Goal: Task Accomplishment & Management: Complete application form

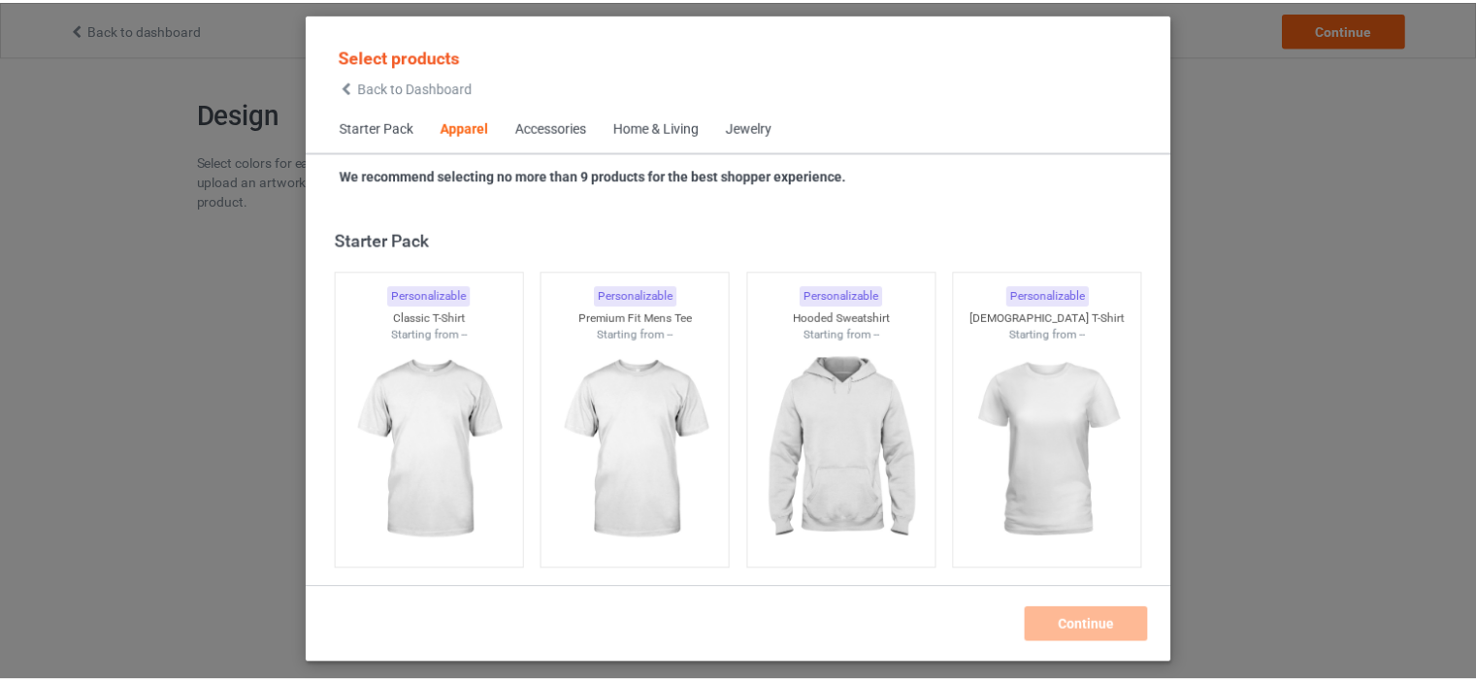
scroll to position [722, 0]
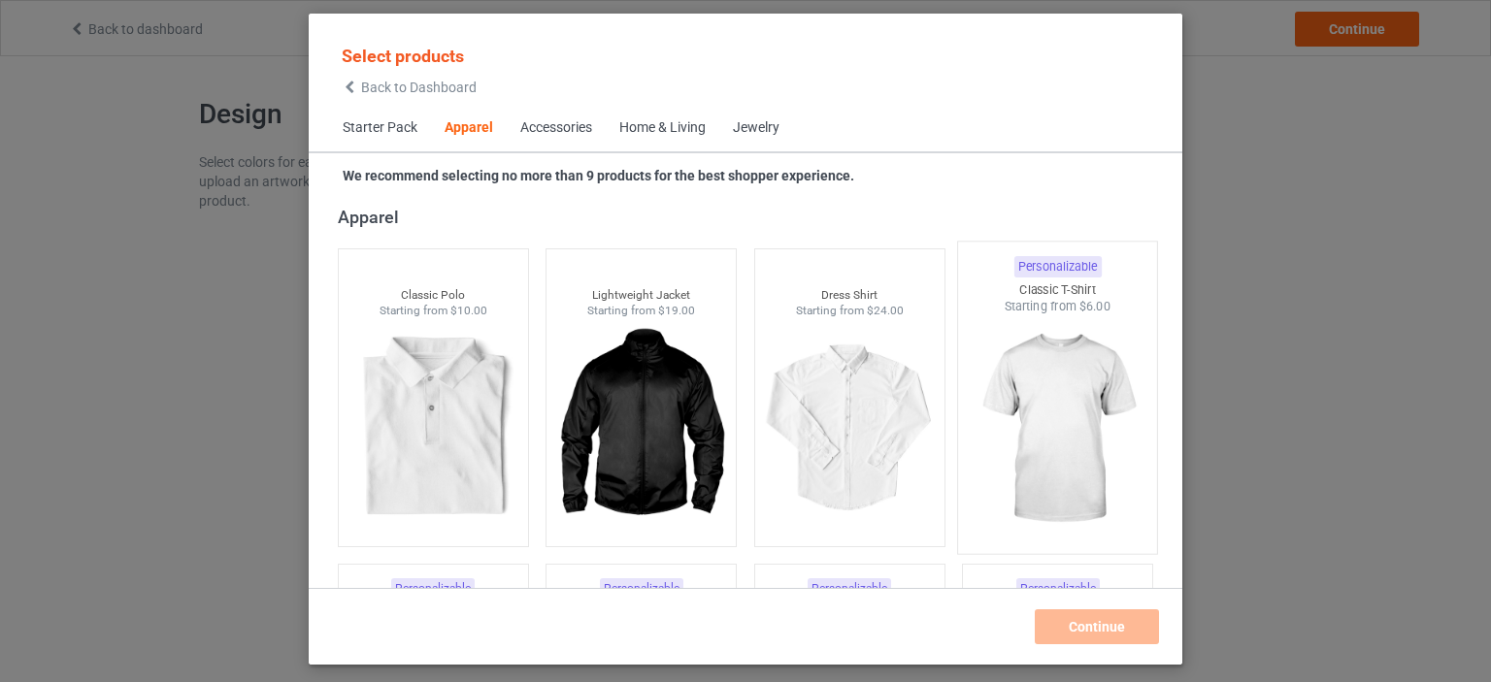
click at [1080, 380] on img at bounding box center [1058, 429] width 182 height 228
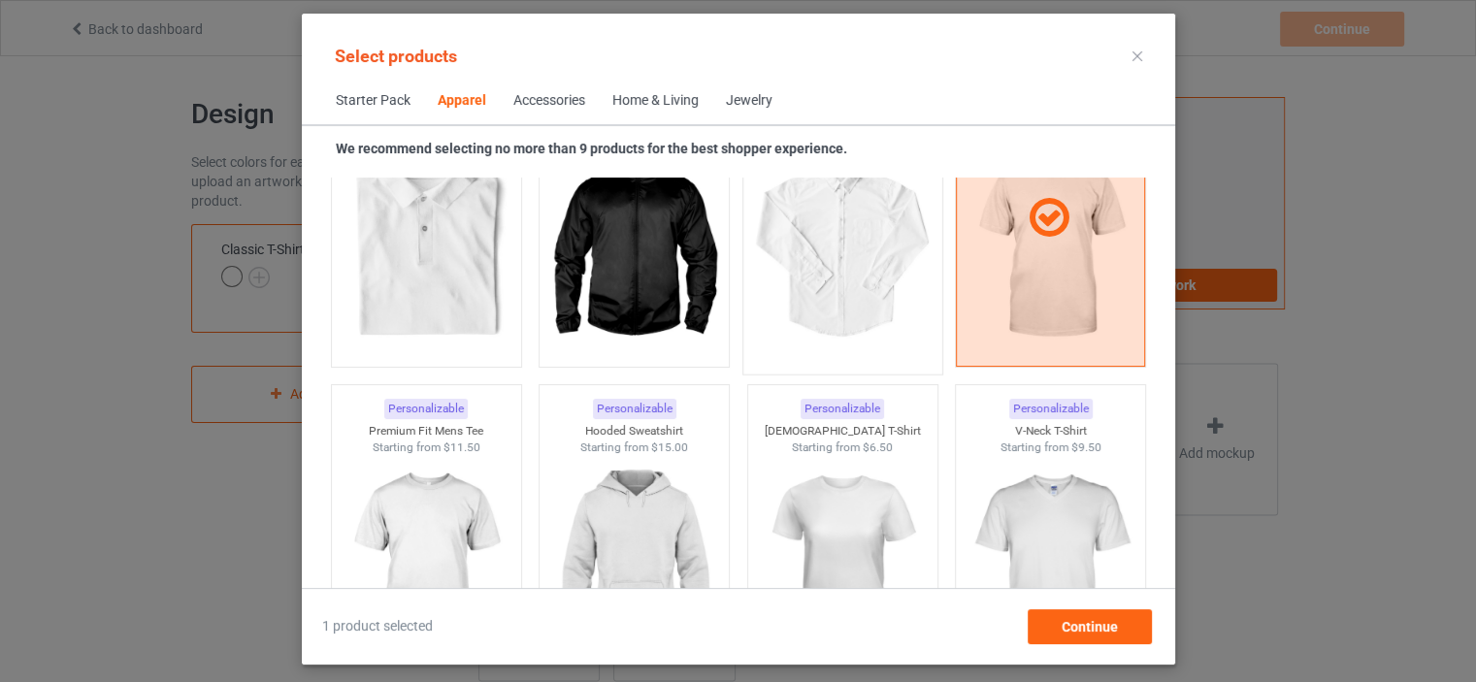
scroll to position [916, 0]
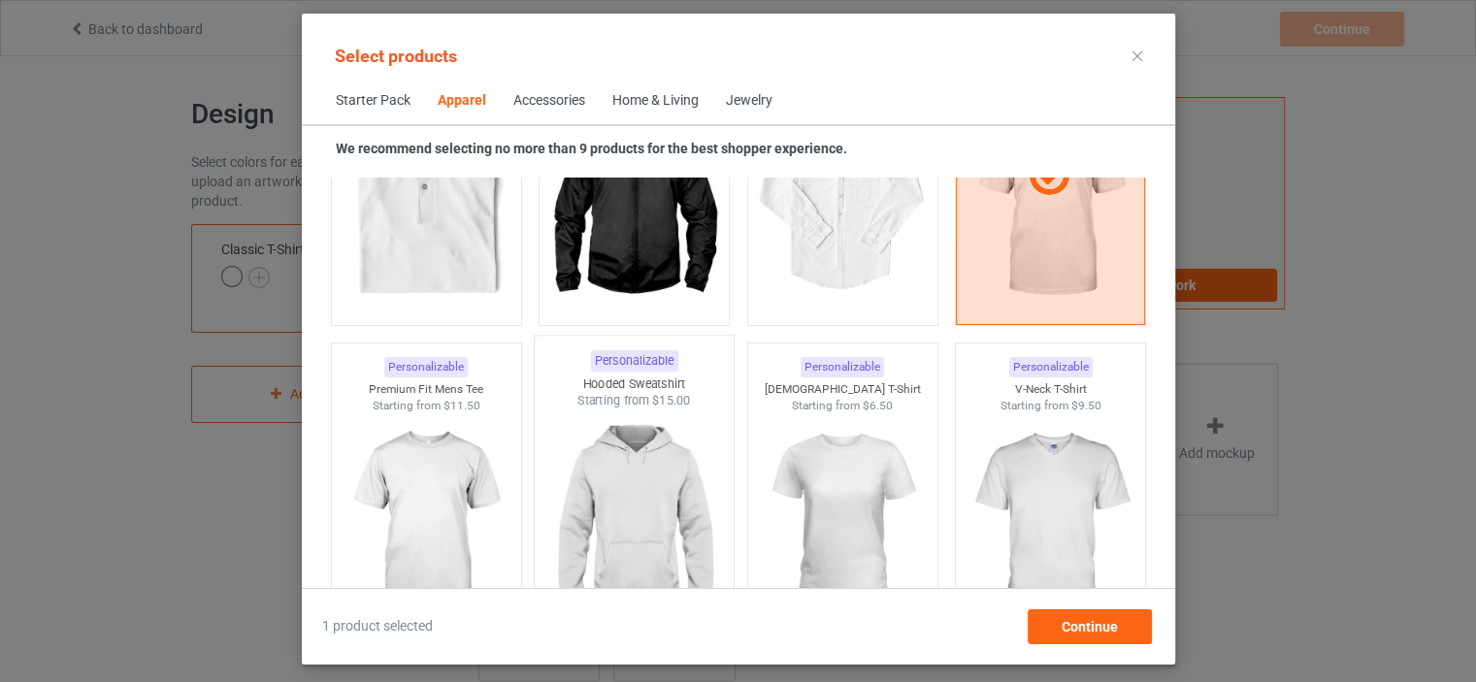
click at [639, 476] on img at bounding box center [633, 524] width 182 height 228
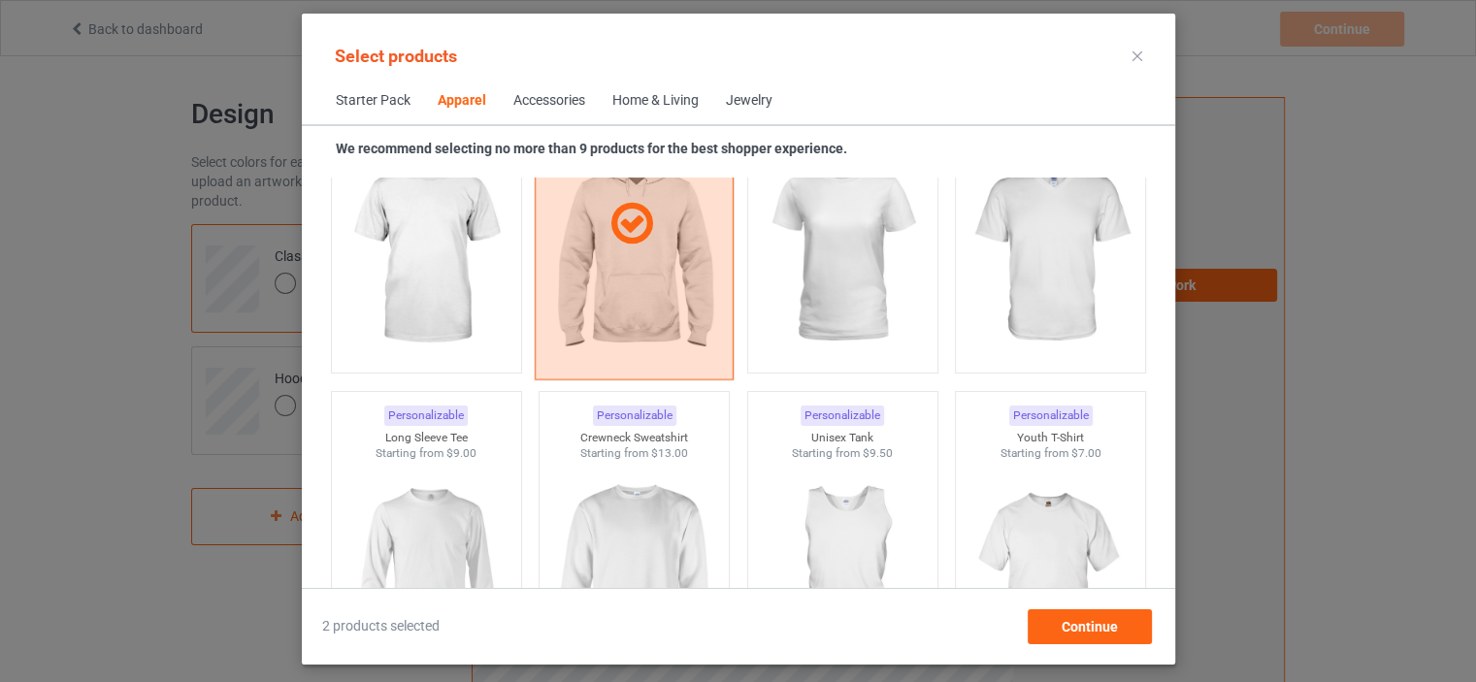
scroll to position [1207, 0]
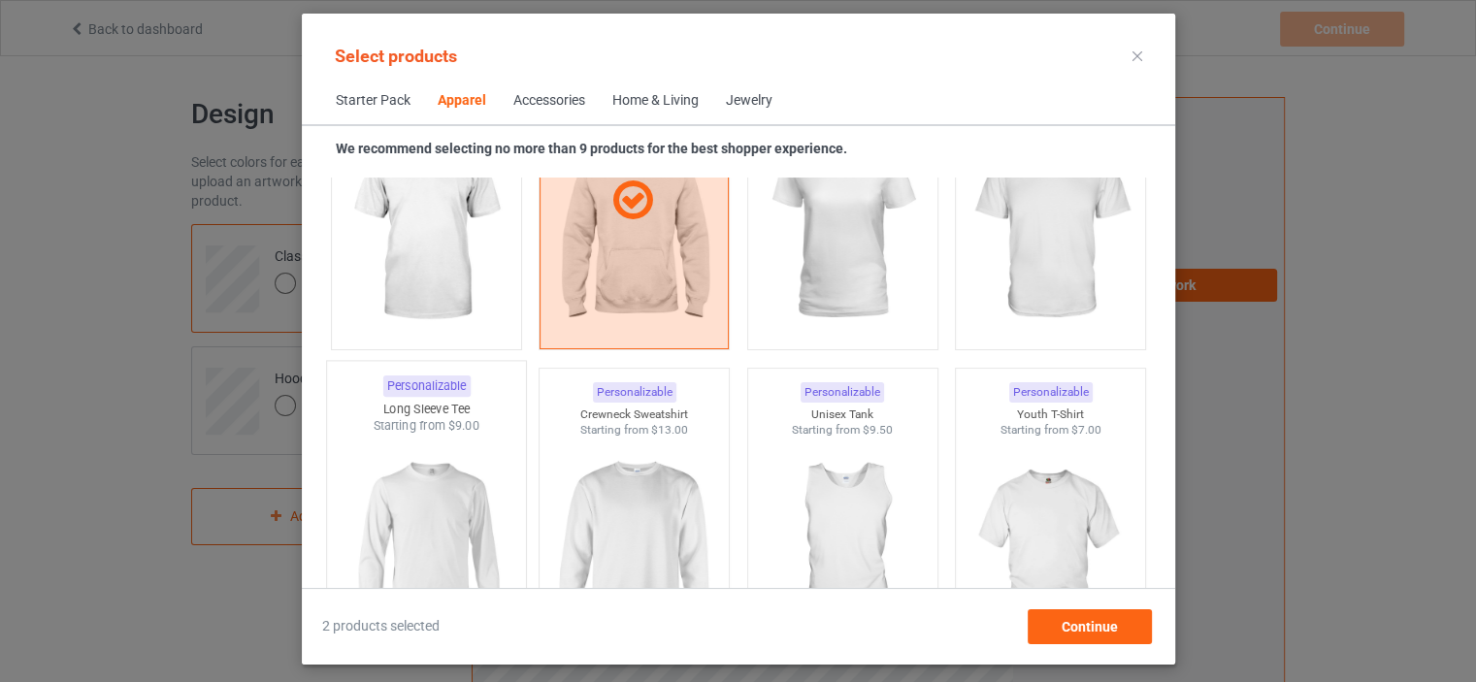
click at [419, 505] on img at bounding box center [426, 549] width 182 height 228
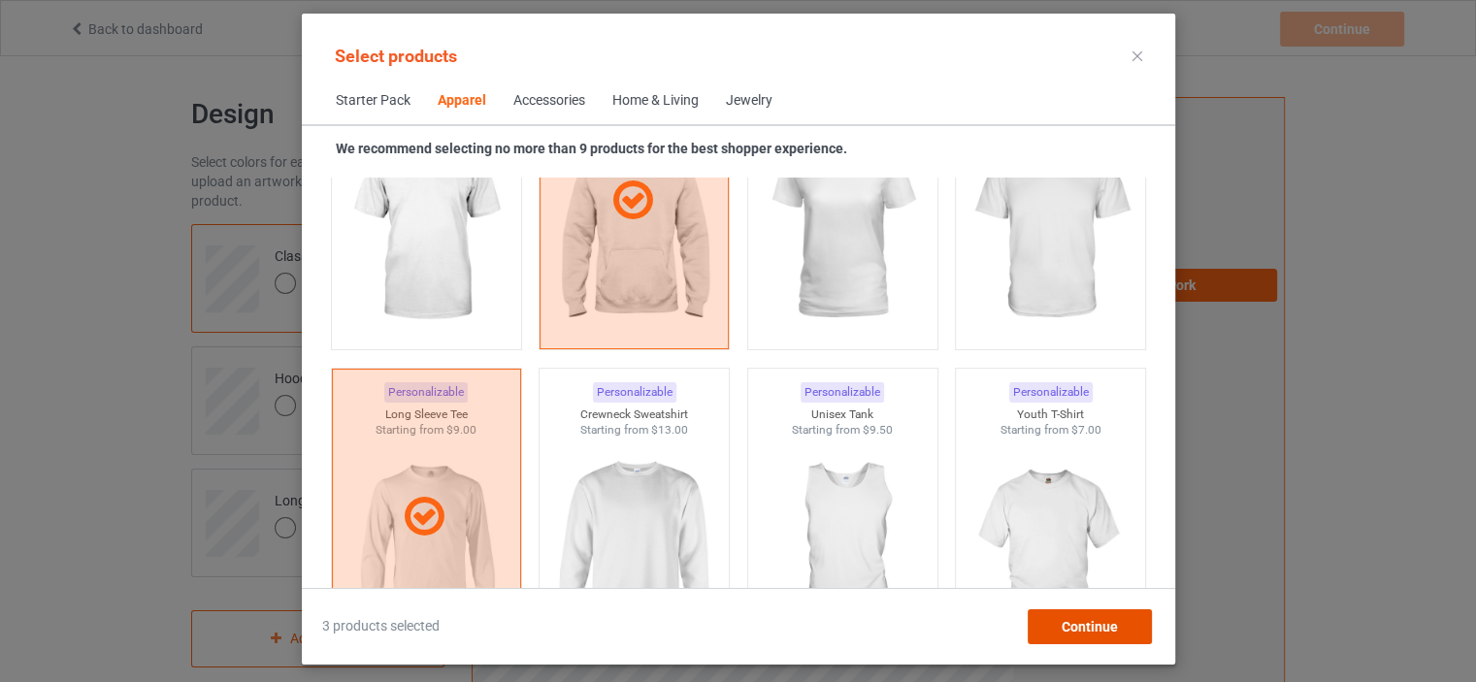
click at [1061, 620] on span "Continue" at bounding box center [1089, 627] width 56 height 16
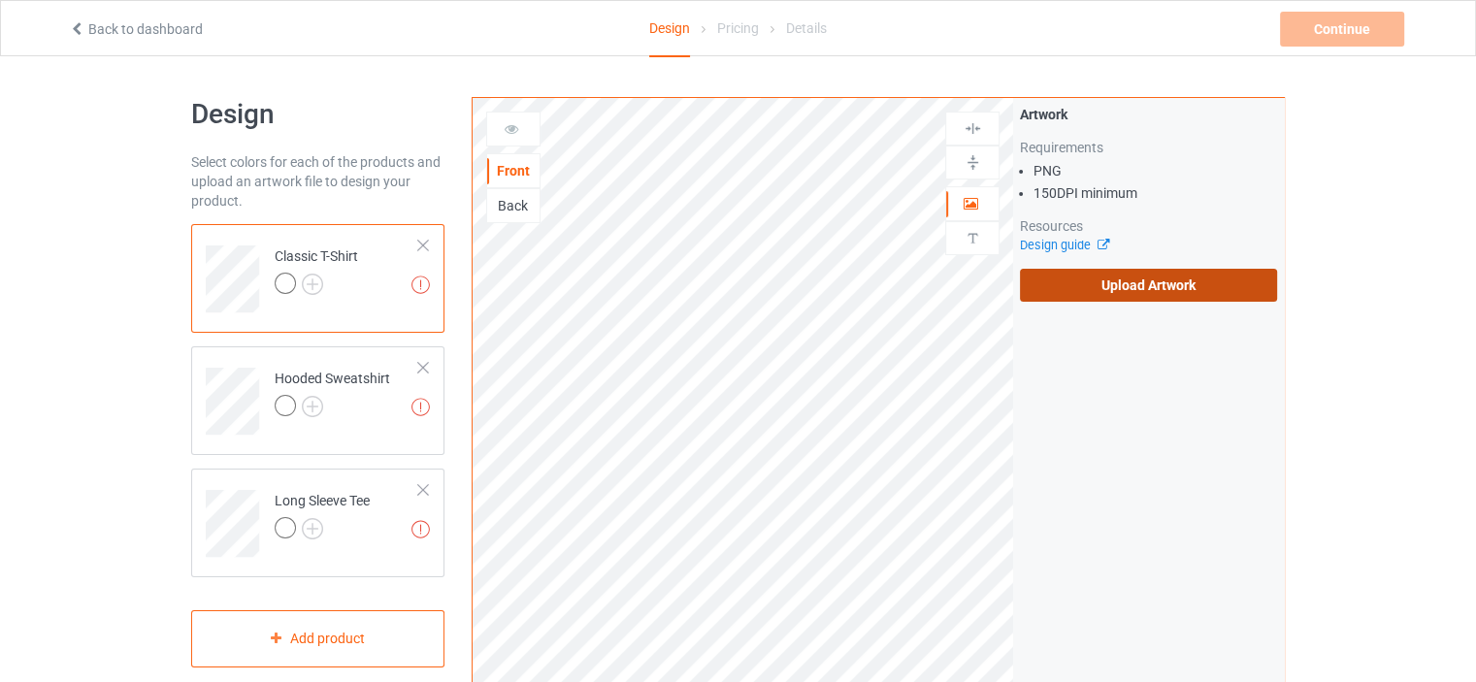
click at [1126, 286] on label "Upload Artwork" at bounding box center [1148, 285] width 257 height 33
click at [0, 0] on input "Upload Artwork" at bounding box center [0, 0] width 0 height 0
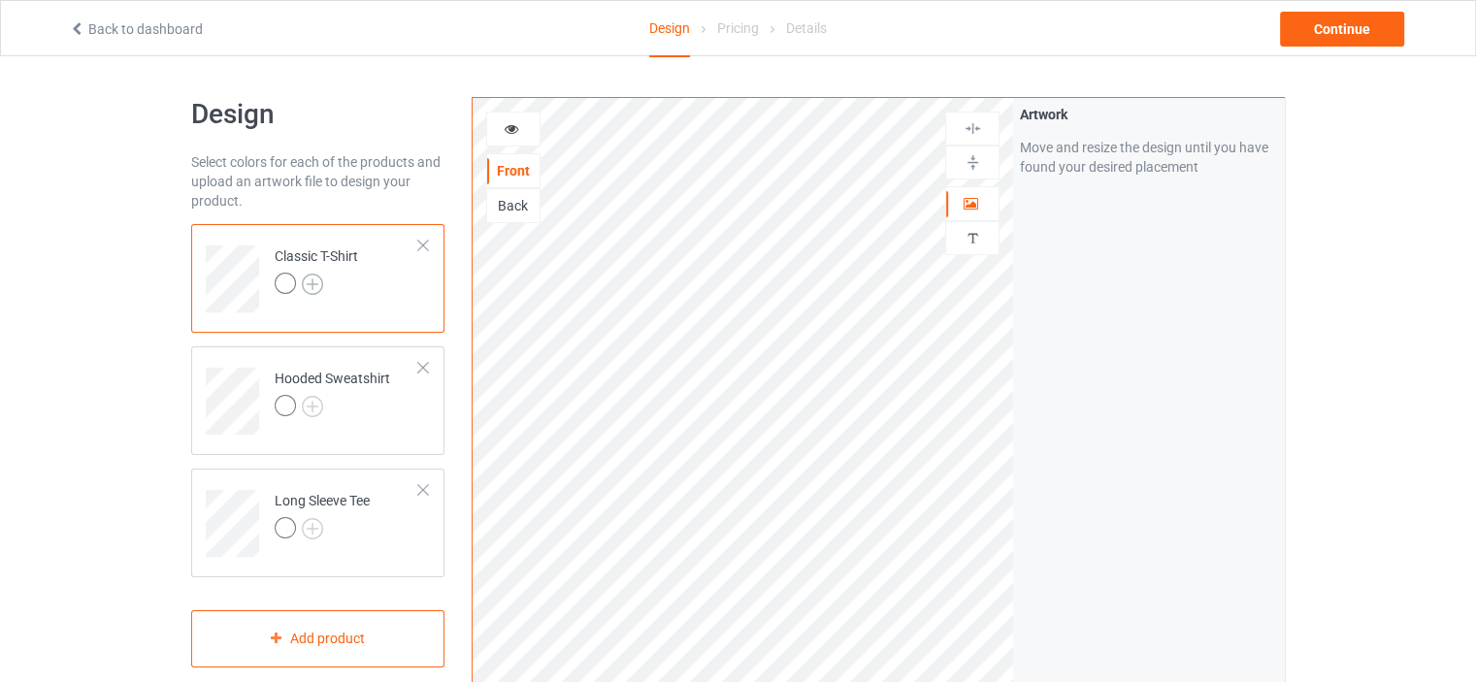
click at [317, 284] on img at bounding box center [312, 284] width 21 height 21
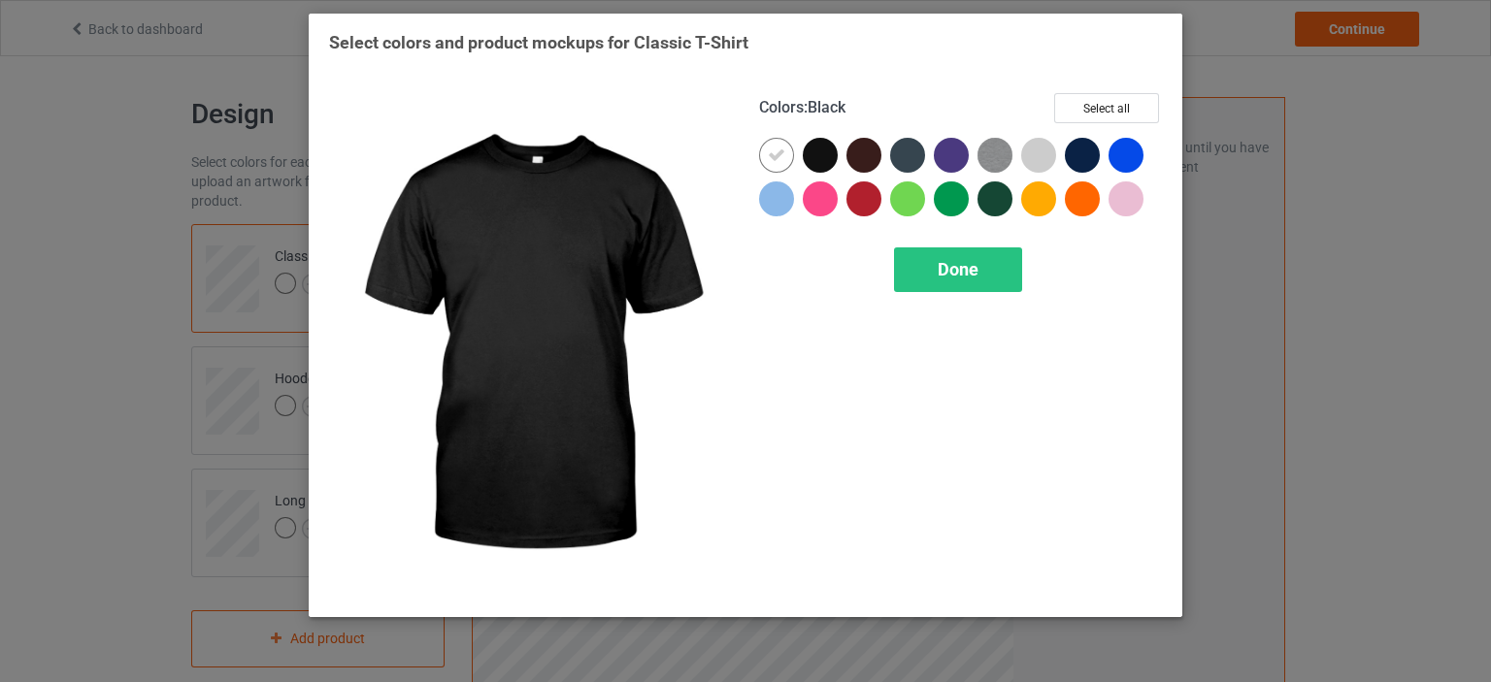
click at [811, 156] on div at bounding box center [820, 155] width 35 height 35
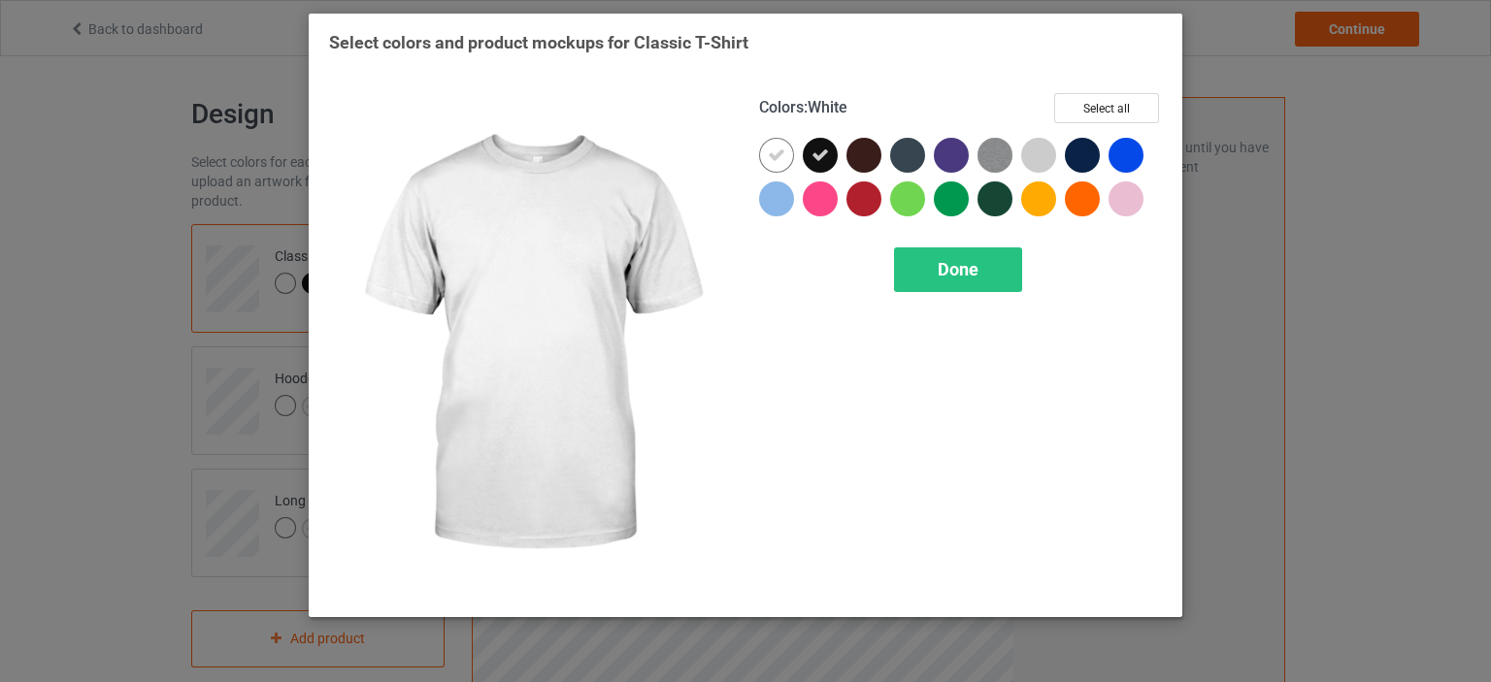
click at [766, 161] on div at bounding box center [776, 155] width 35 height 35
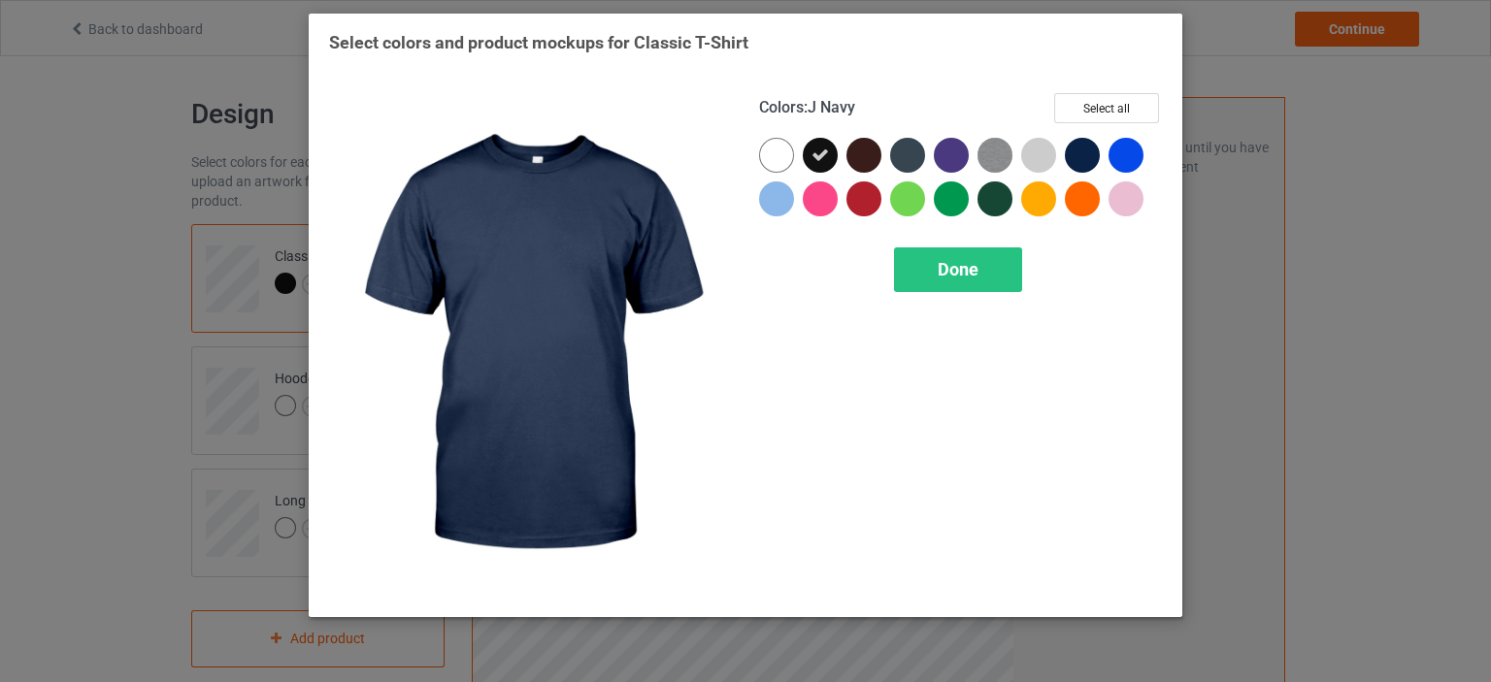
click at [1076, 151] on div at bounding box center [1082, 155] width 35 height 35
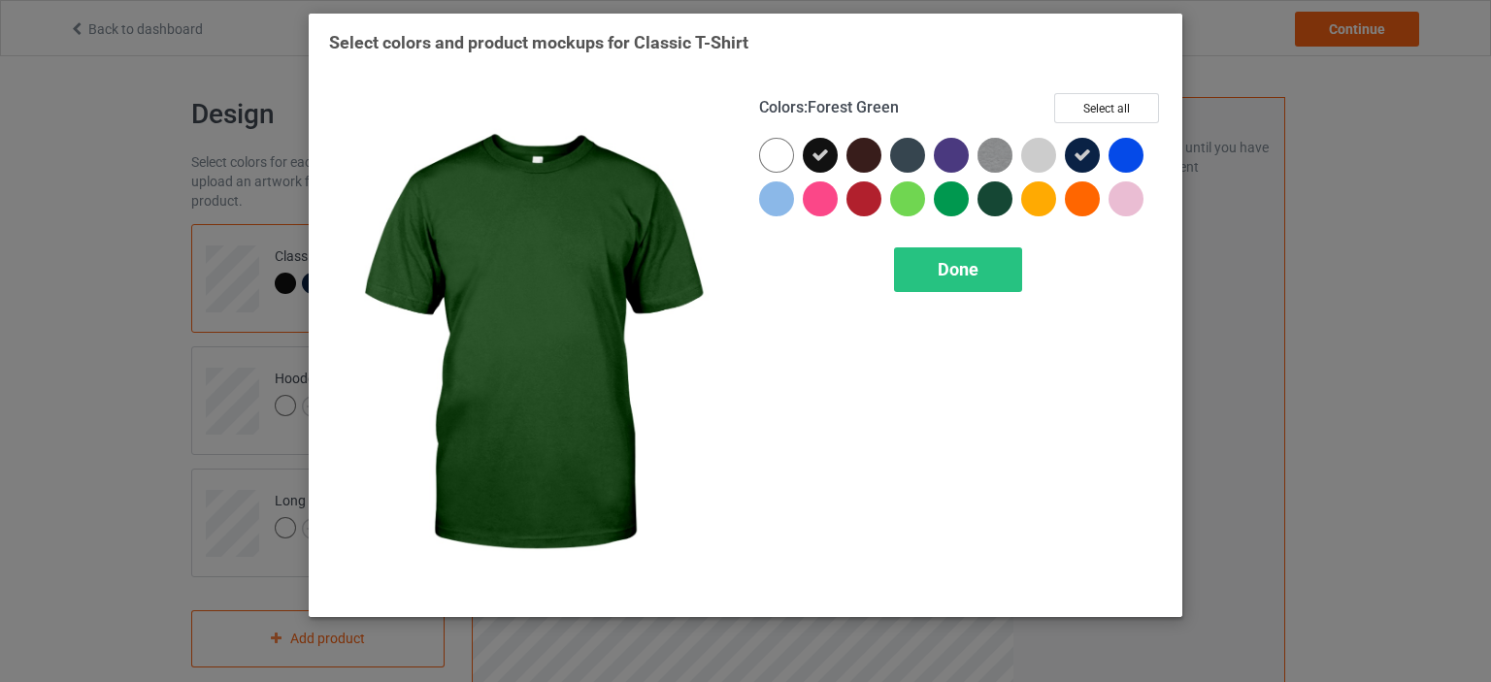
click at [995, 194] on div at bounding box center [994, 198] width 35 height 35
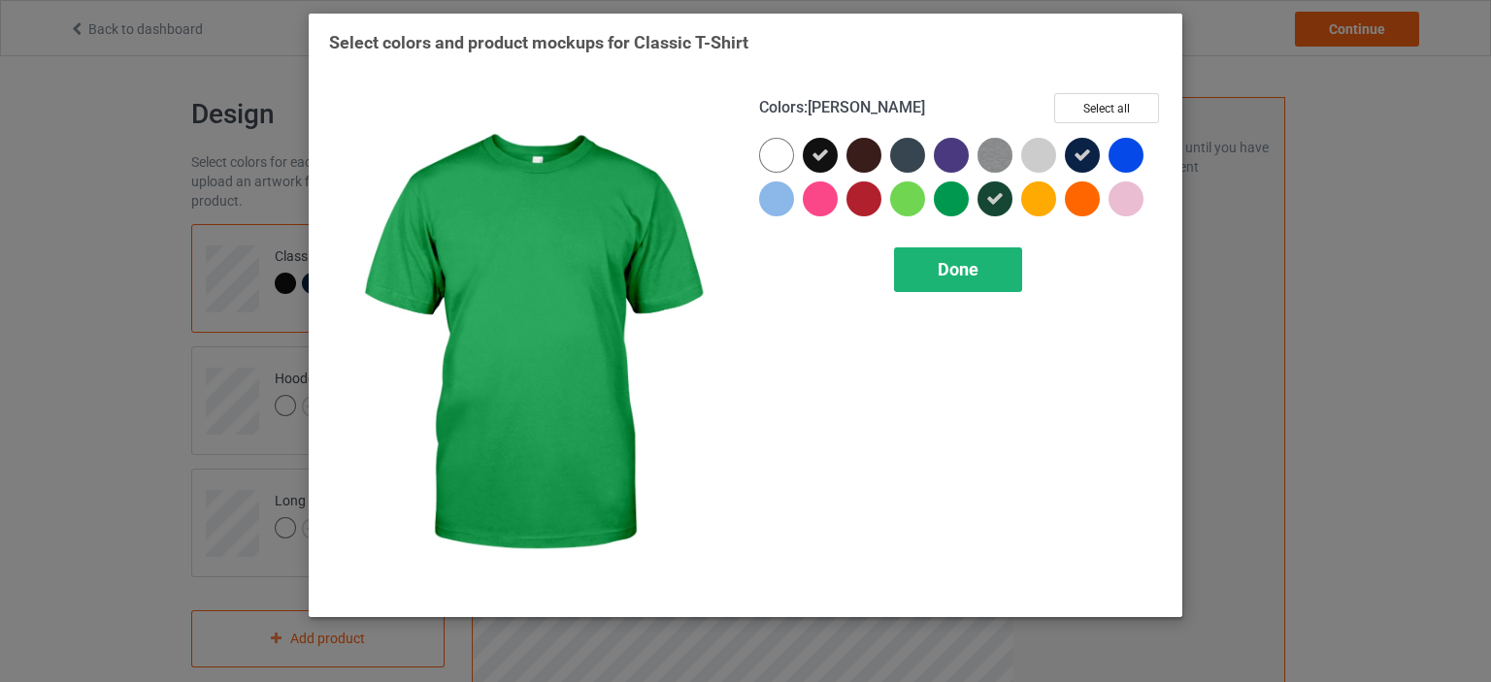
click at [960, 263] on span "Done" at bounding box center [957, 269] width 41 height 20
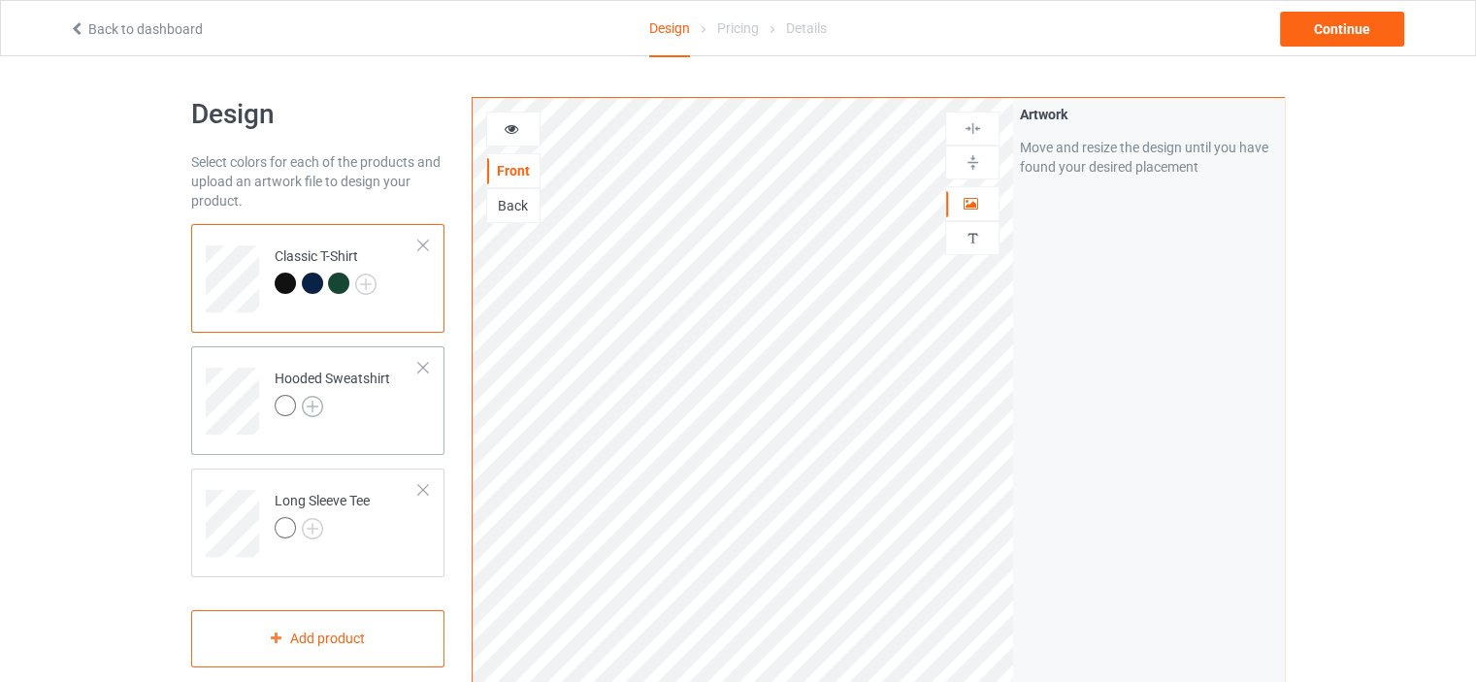
click at [313, 409] on img at bounding box center [312, 406] width 21 height 21
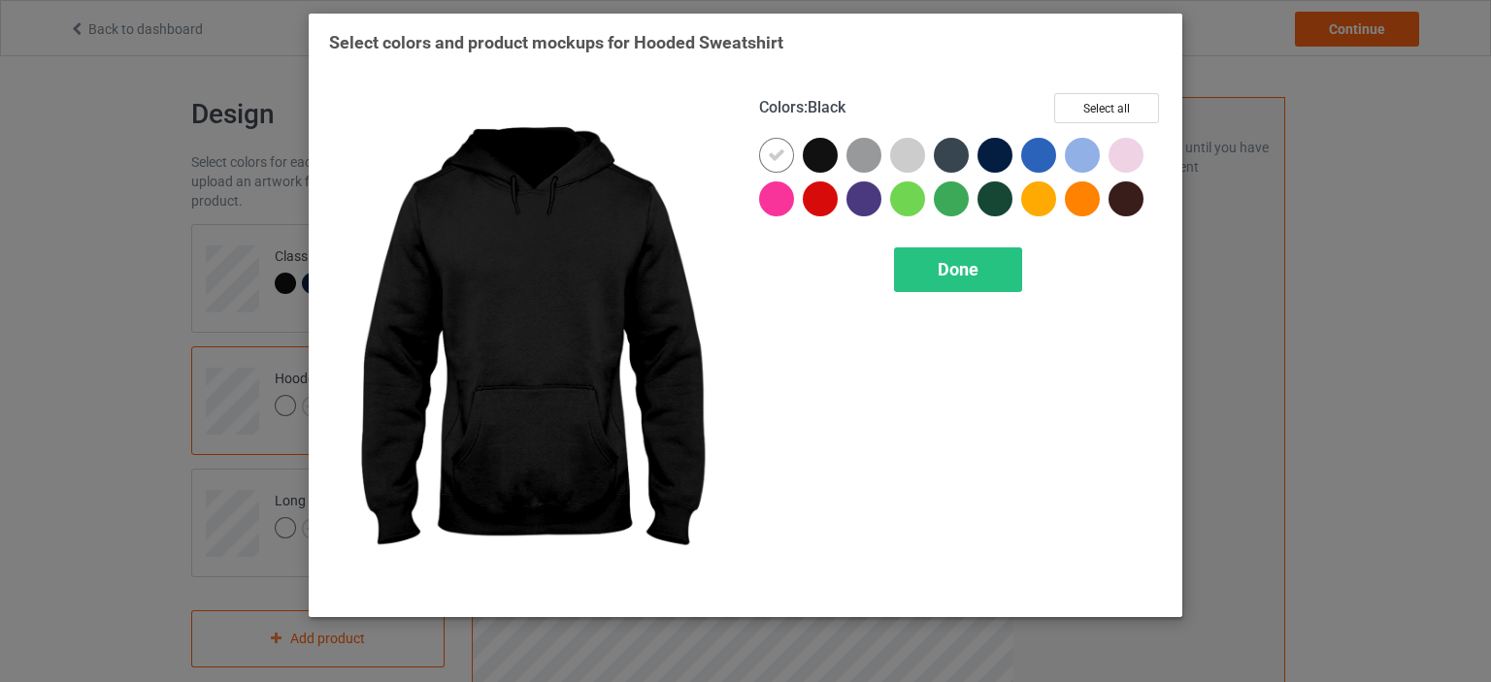
click at [808, 153] on div at bounding box center [820, 155] width 35 height 35
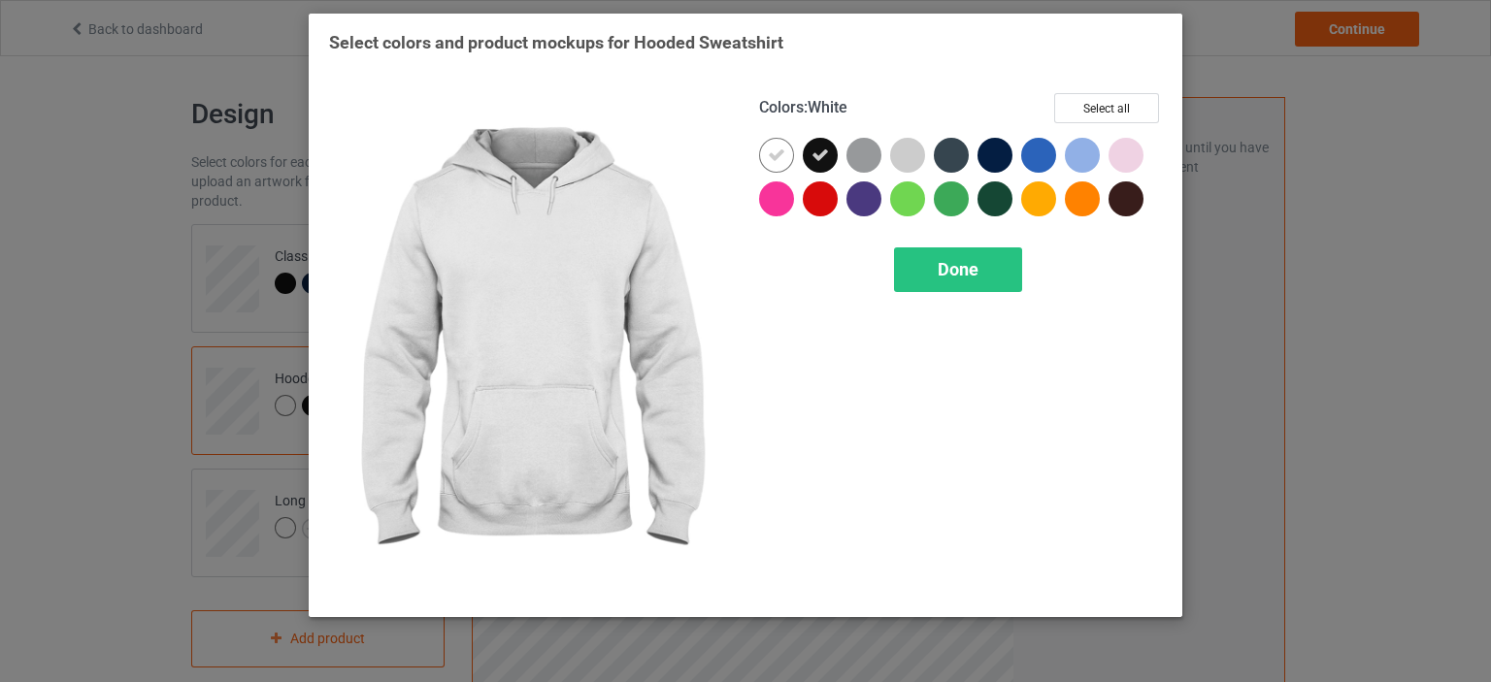
click at [769, 154] on icon at bounding box center [776, 155] width 17 height 17
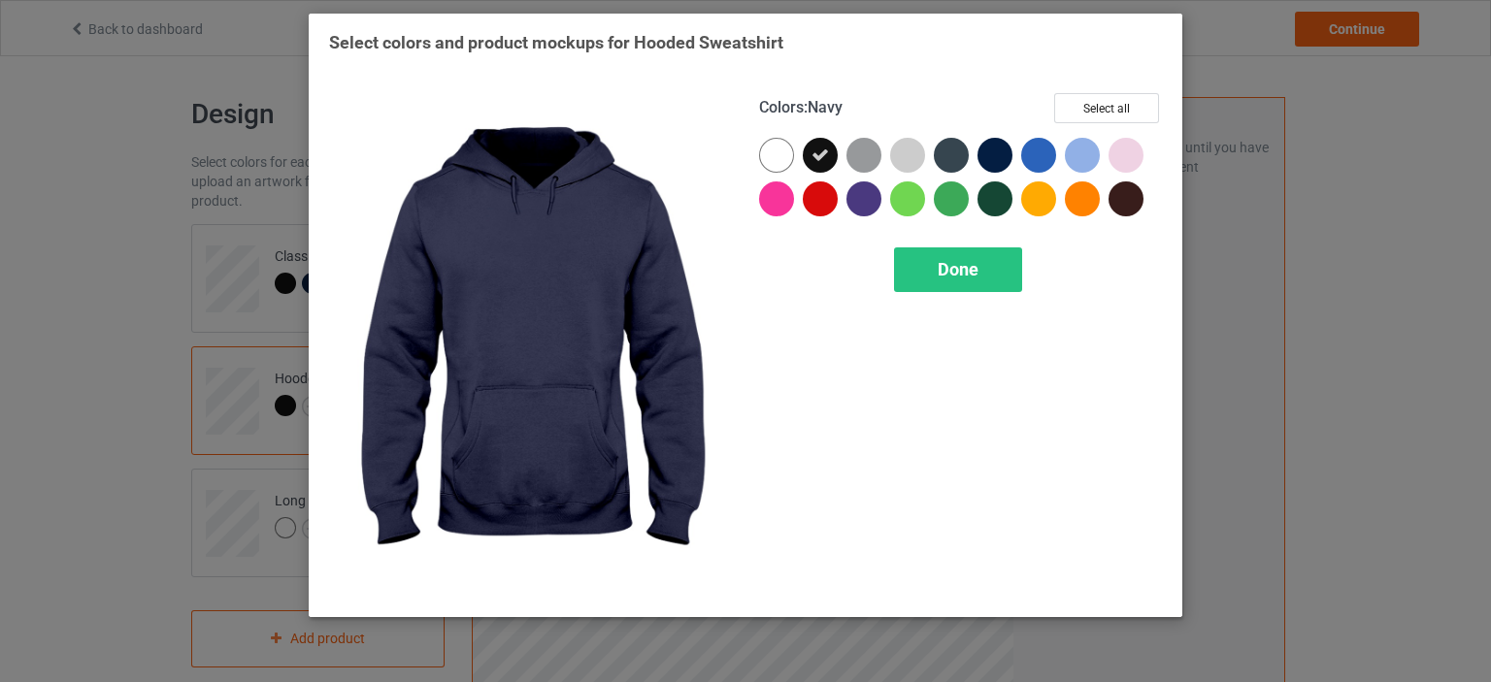
click at [991, 151] on div at bounding box center [994, 155] width 35 height 35
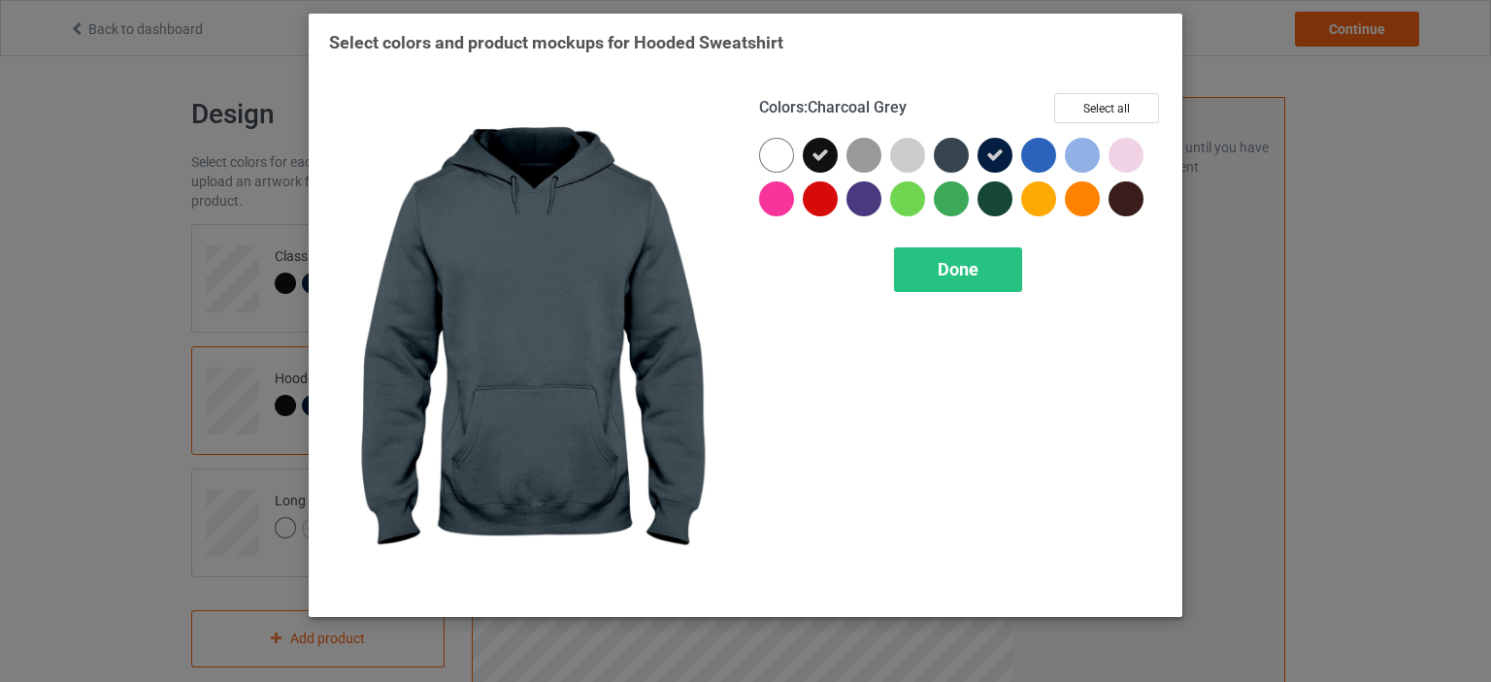
click at [951, 155] on div at bounding box center [951, 155] width 35 height 35
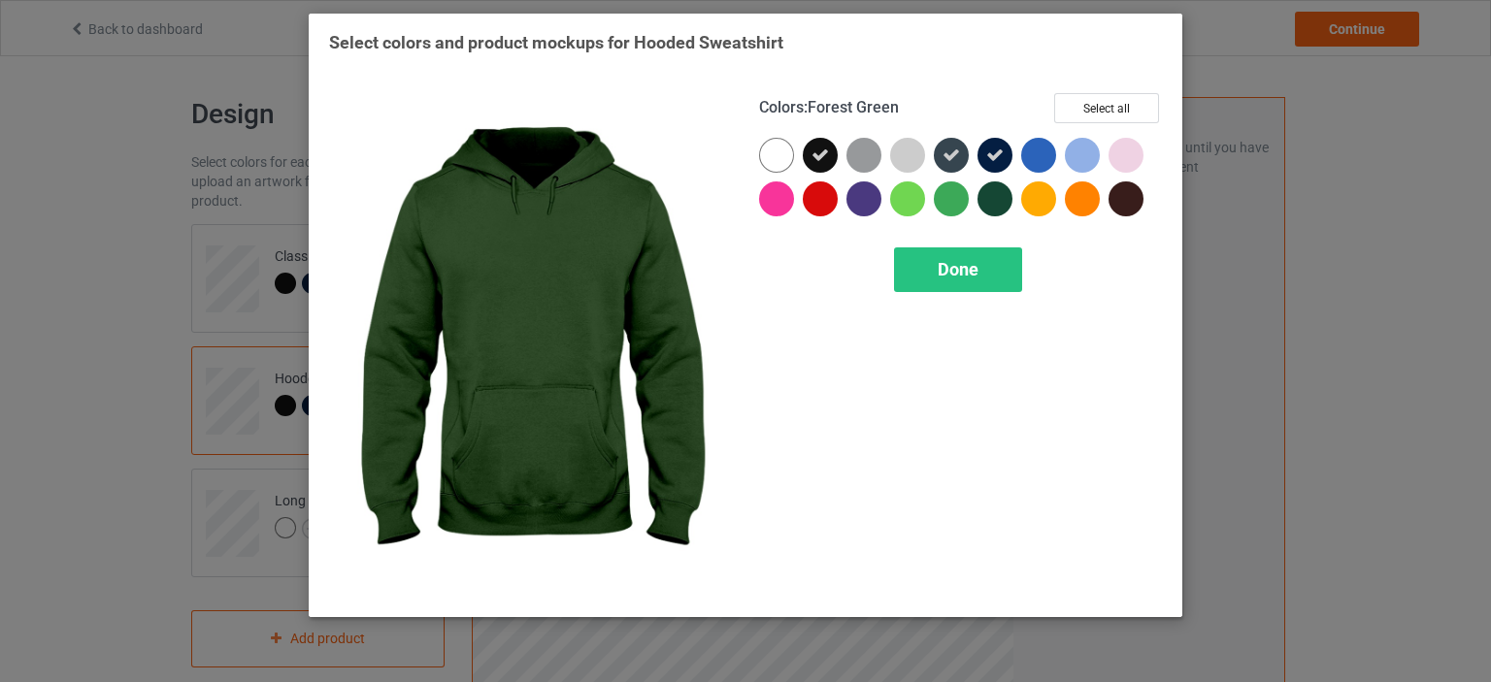
click at [985, 201] on div at bounding box center [994, 198] width 35 height 35
click at [975, 274] on span "Done" at bounding box center [957, 269] width 41 height 20
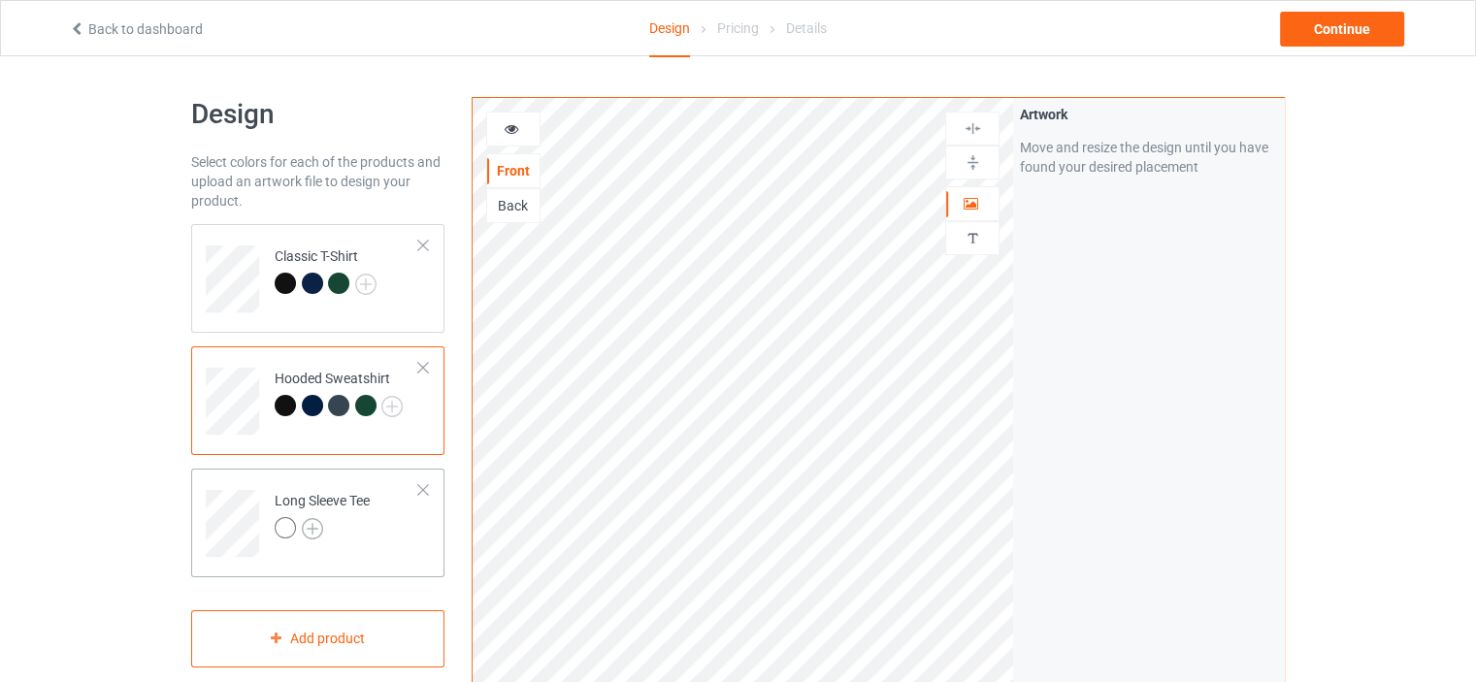
click at [307, 524] on img at bounding box center [312, 528] width 21 height 21
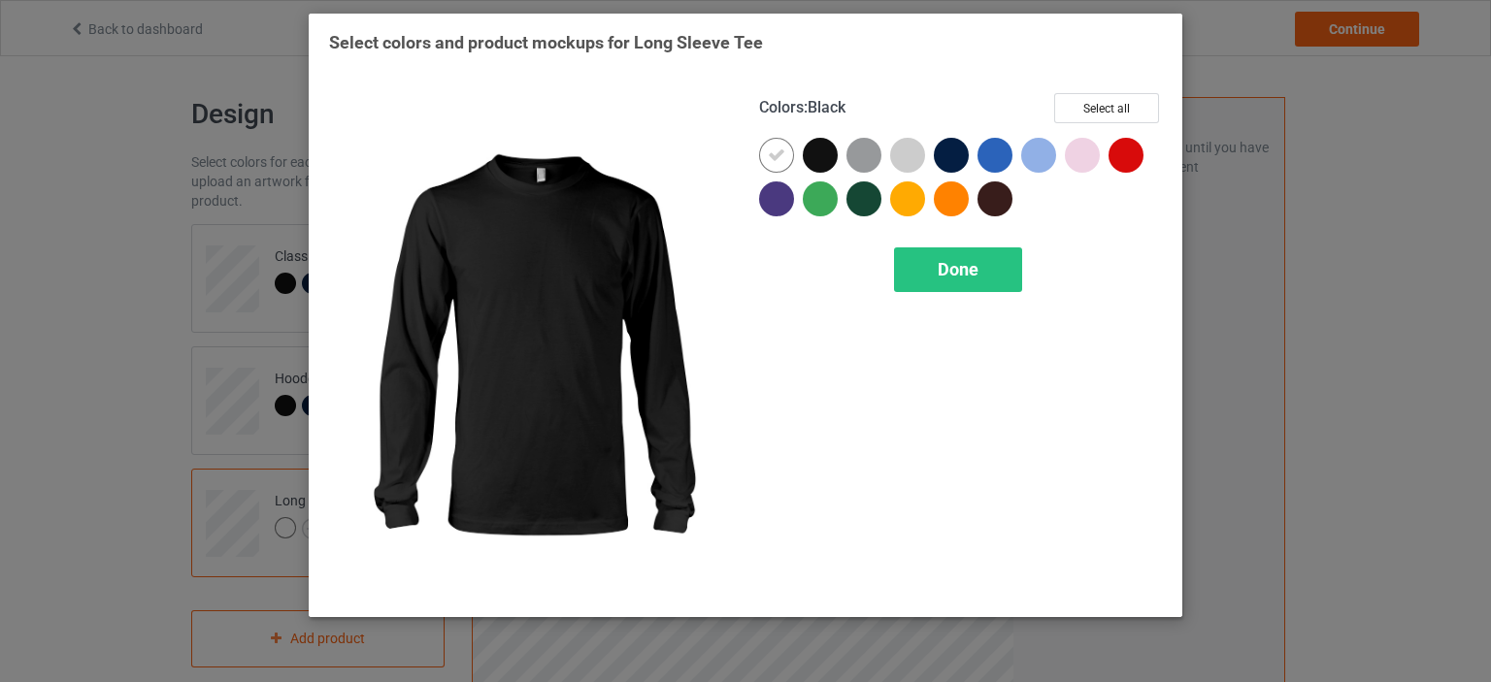
click at [816, 156] on div at bounding box center [820, 155] width 35 height 35
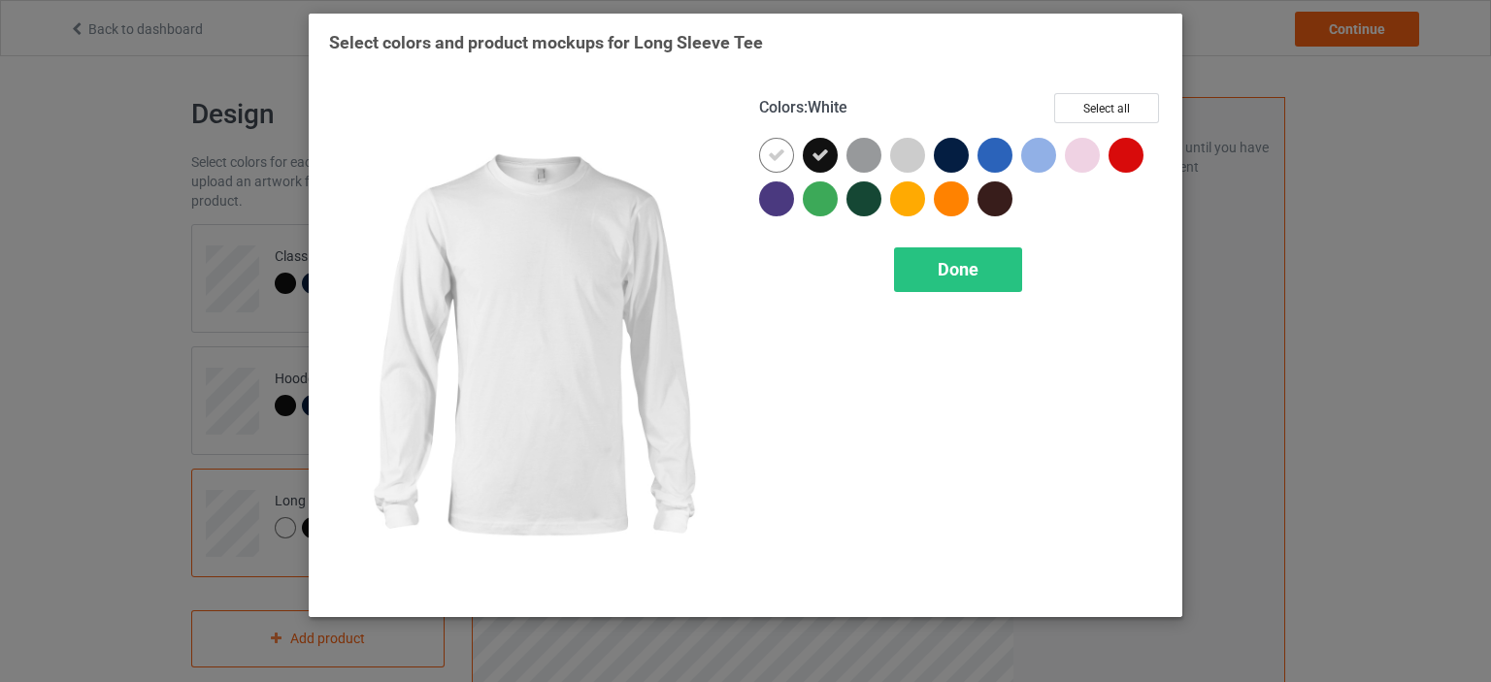
click at [779, 156] on icon at bounding box center [776, 155] width 17 height 17
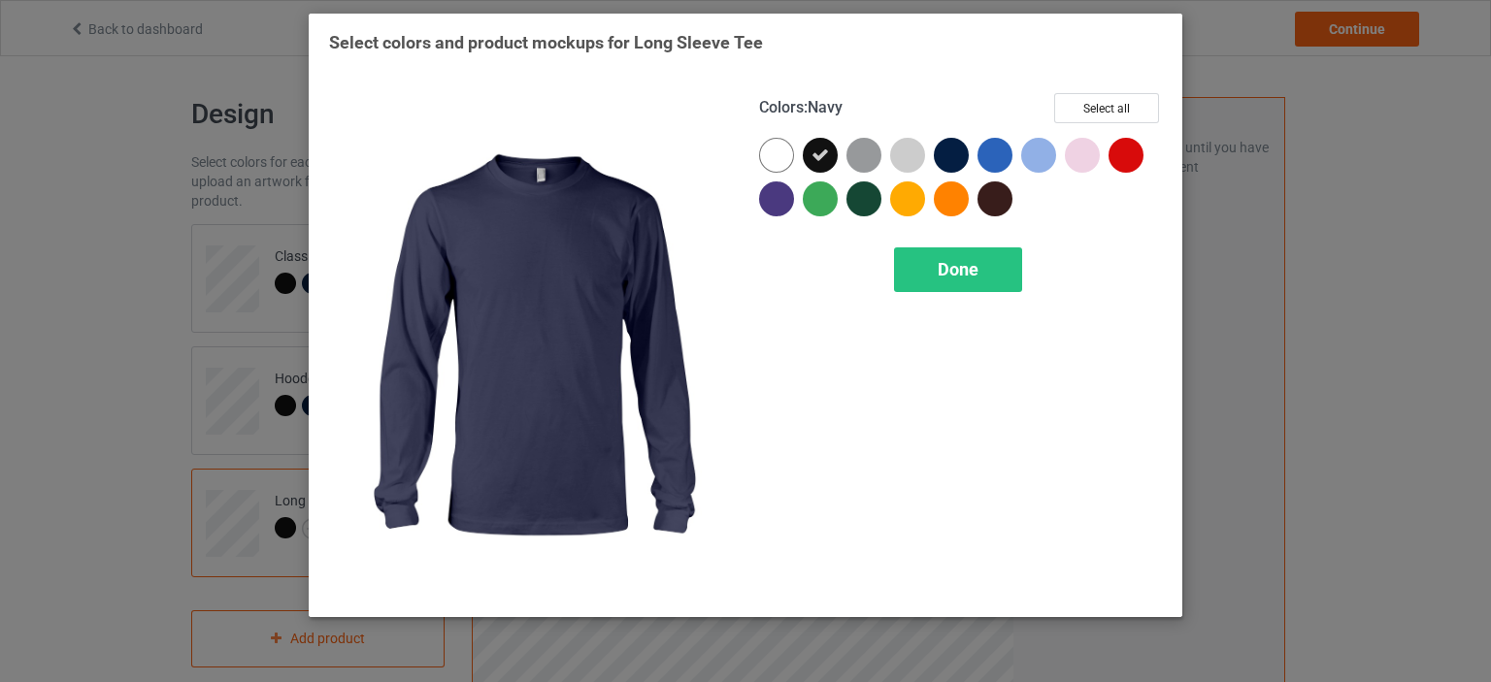
click at [947, 155] on div at bounding box center [951, 155] width 35 height 35
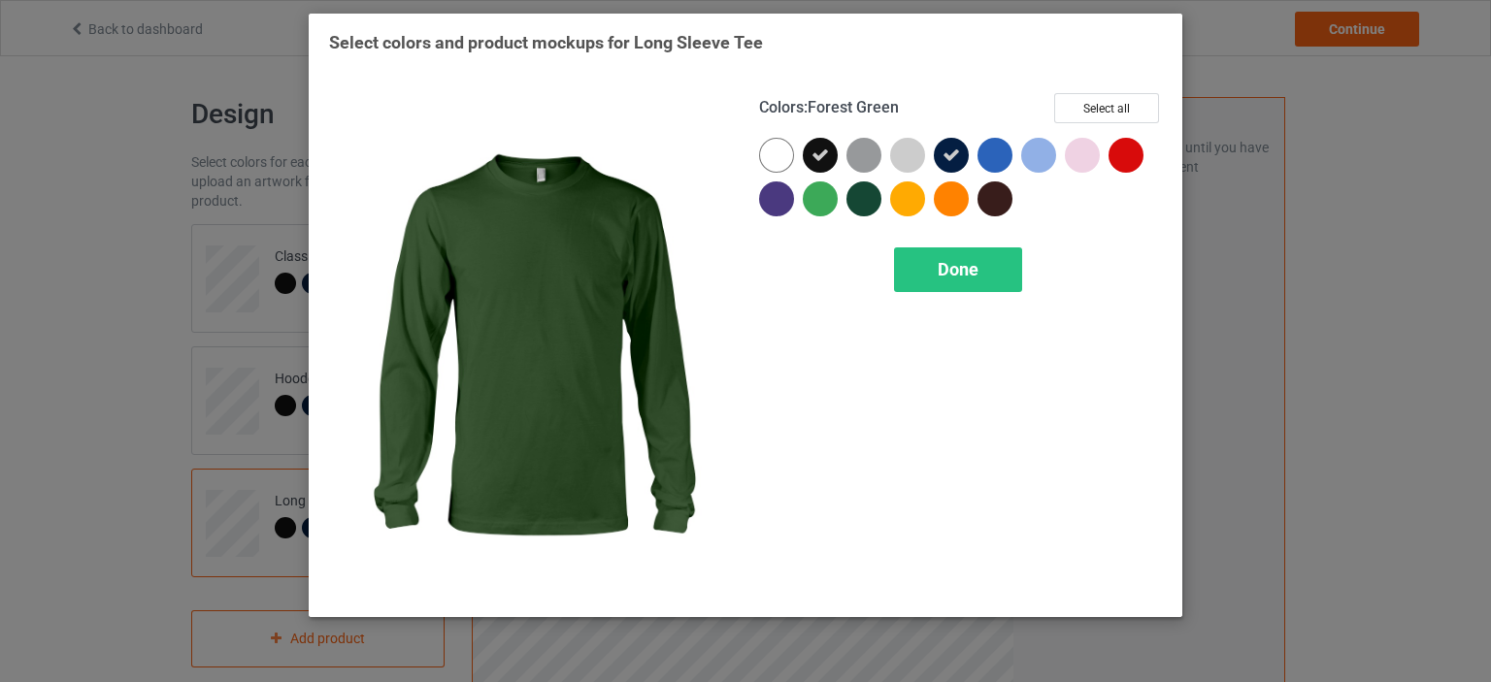
click at [868, 191] on div at bounding box center [863, 198] width 35 height 35
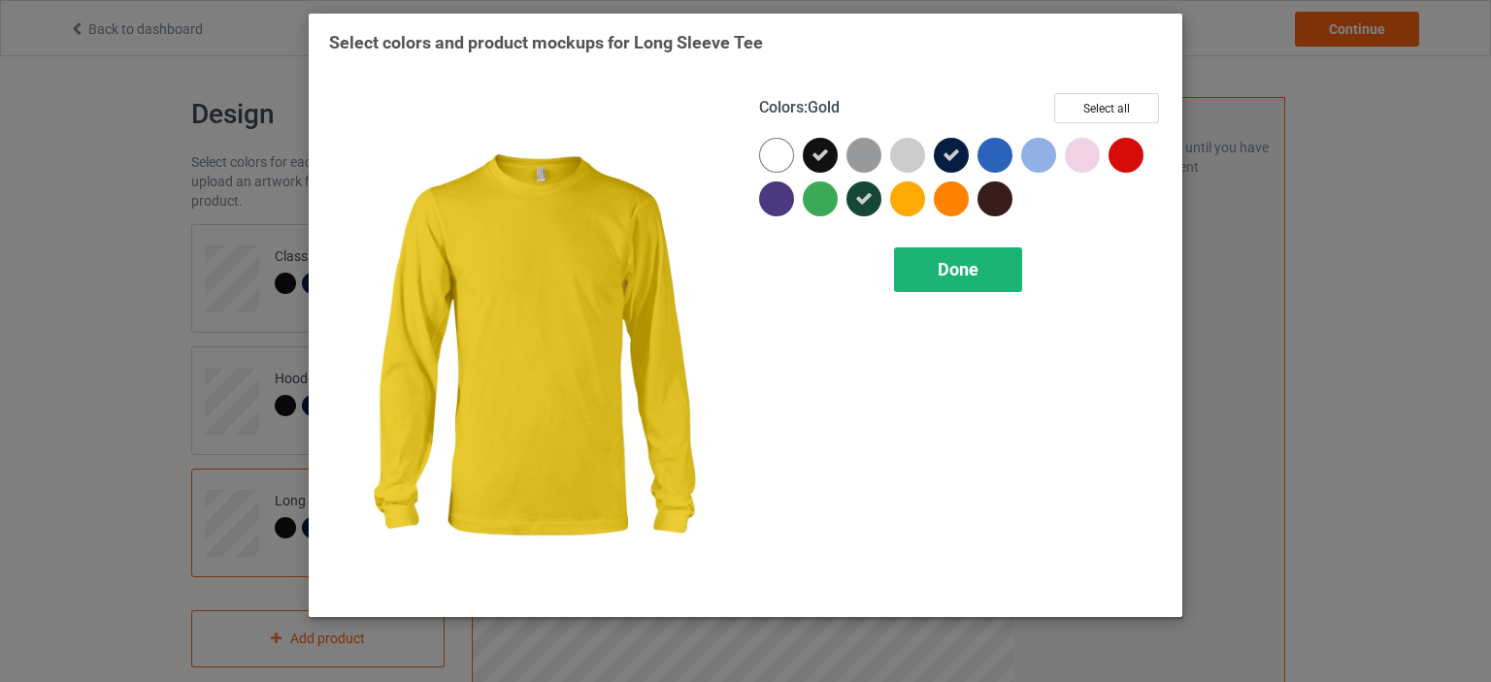
click at [931, 258] on div "Done" at bounding box center [958, 269] width 128 height 45
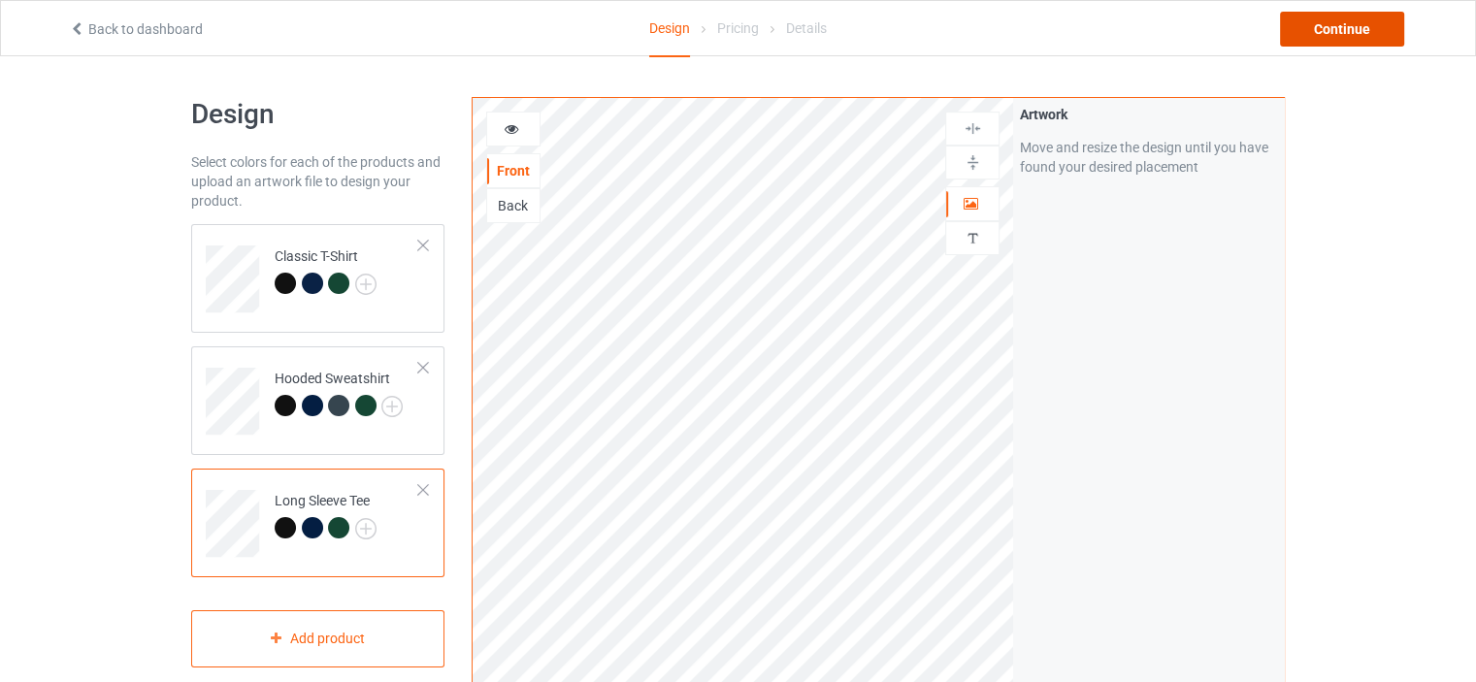
click at [1339, 40] on div "Continue" at bounding box center [1342, 29] width 124 height 35
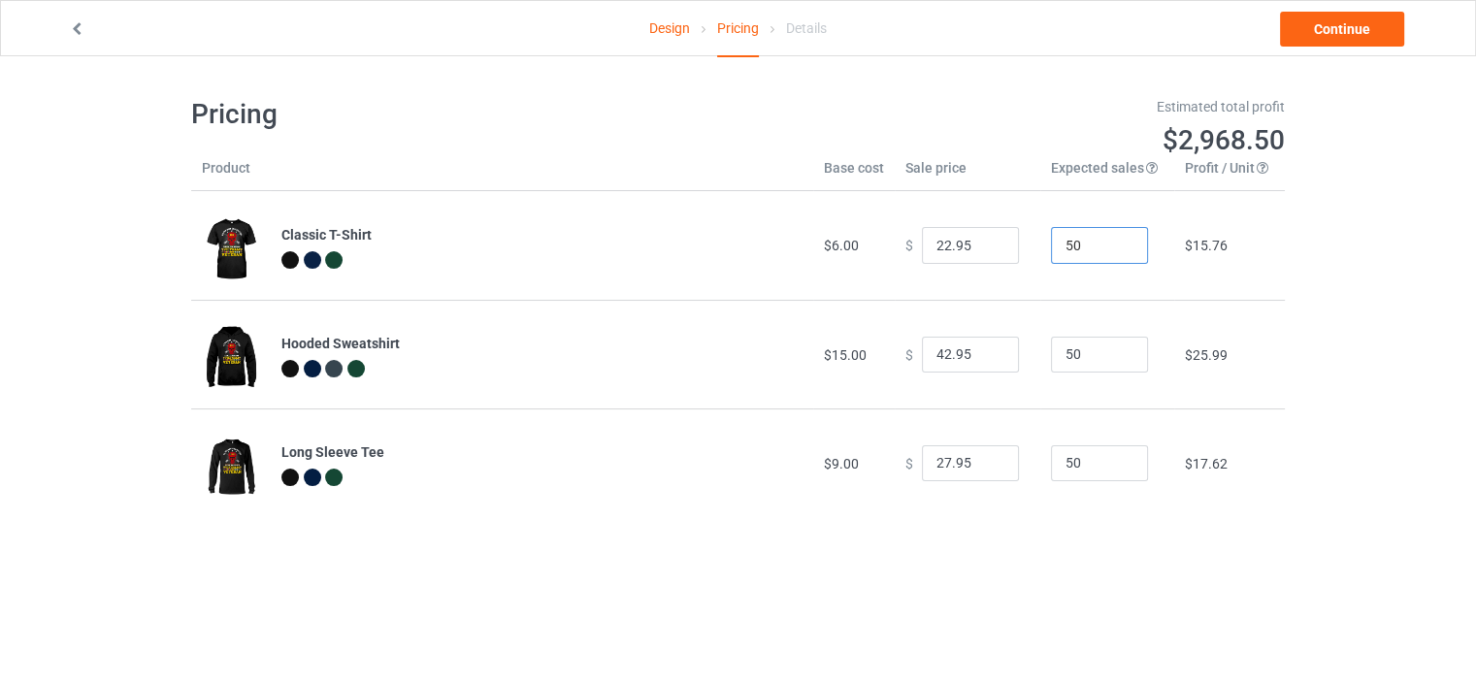
drag, startPoint x: 1084, startPoint y: 240, endPoint x: 1038, endPoint y: 255, distance: 48.2
click at [1051, 255] on input "50" at bounding box center [1099, 245] width 97 height 37
type input "1"
drag, startPoint x: 1072, startPoint y: 352, endPoint x: 1027, endPoint y: 364, distance: 47.1
click at [1027, 364] on tr "Hooded Sweatshirt $15.00 $ 42.95 50 $25.99" at bounding box center [738, 354] width 1094 height 109
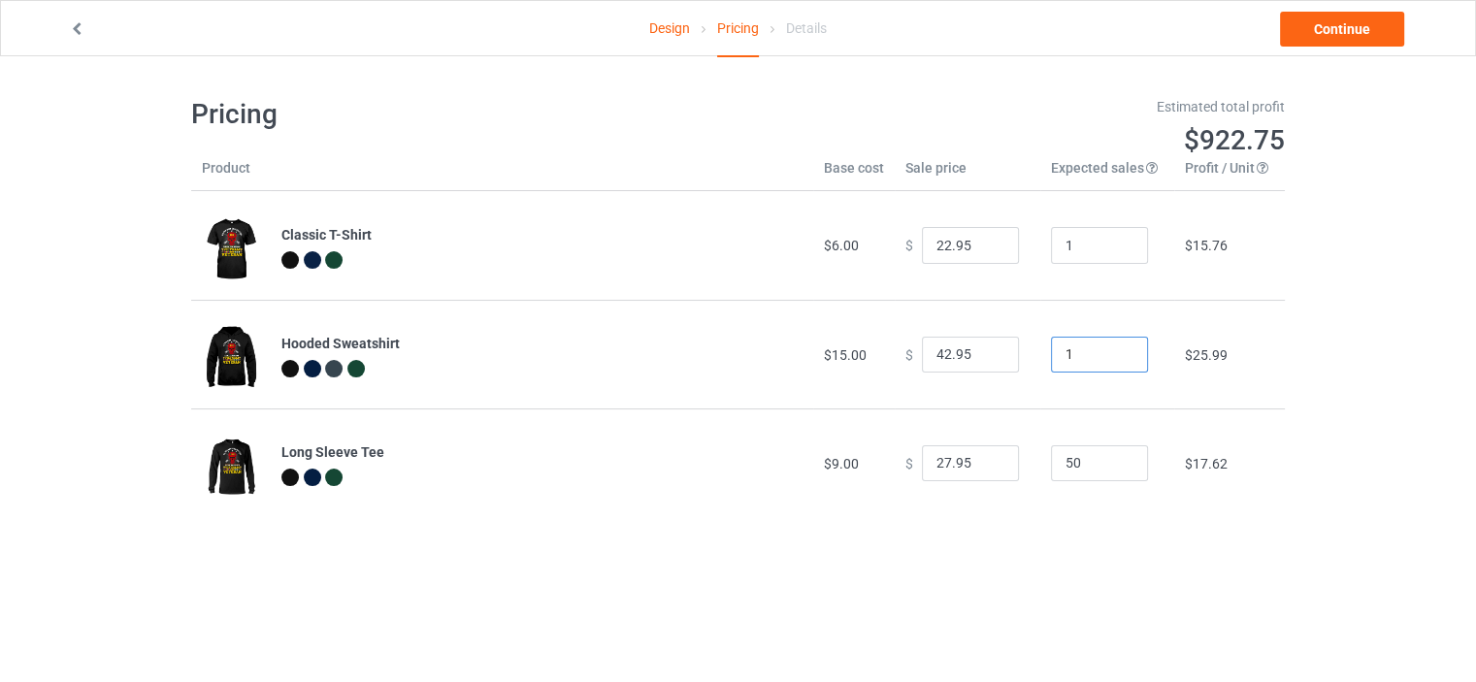
type input "1"
drag, startPoint x: 1078, startPoint y: 472, endPoint x: 1029, endPoint y: 469, distance: 49.6
click at [1040, 469] on td "50" at bounding box center [1107, 463] width 134 height 109
type input "1"
click at [934, 247] on input "22.95" at bounding box center [970, 245] width 97 height 37
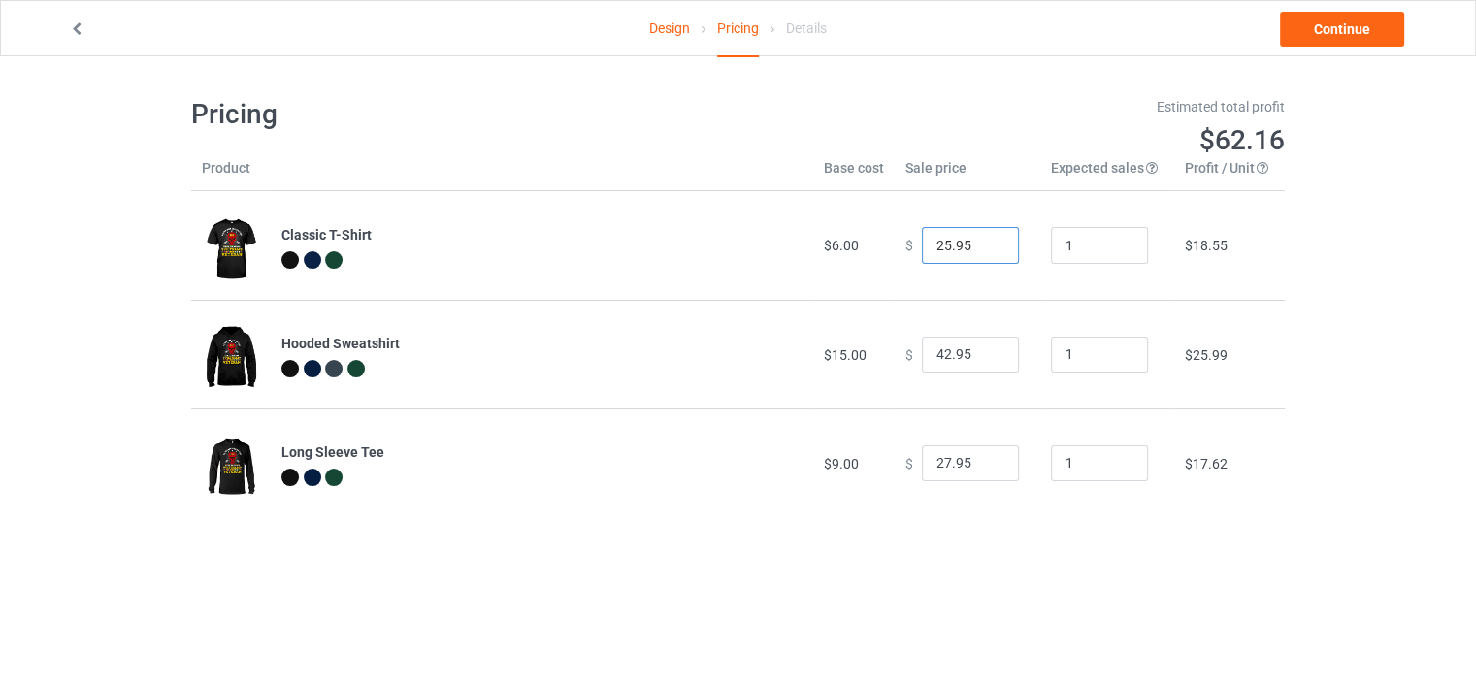
type input "25.95"
click at [935, 360] on input "42.95" at bounding box center [970, 355] width 97 height 37
type input "44.95"
drag, startPoint x: 937, startPoint y: 465, endPoint x: 917, endPoint y: 469, distance: 20.7
click at [922, 469] on input "27.95" at bounding box center [970, 463] width 97 height 37
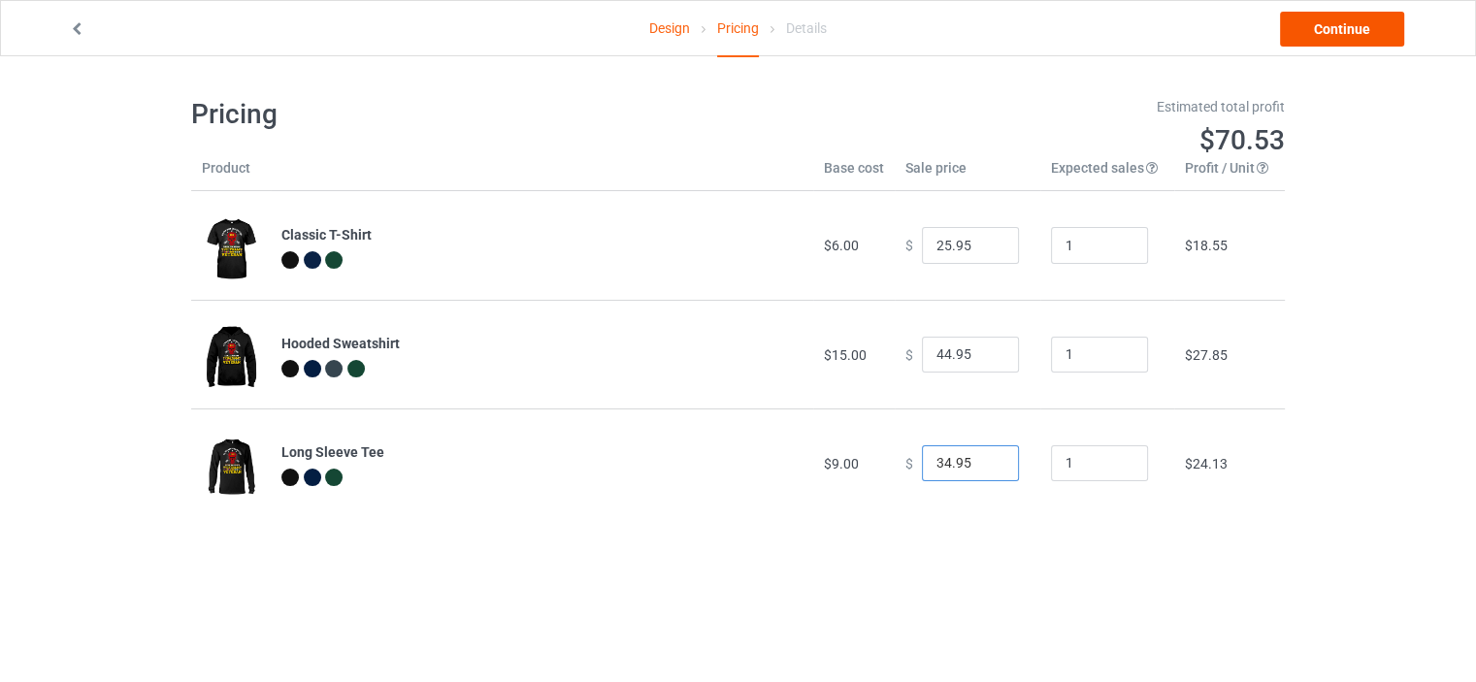
type input "34.95"
click at [1338, 33] on link "Continue" at bounding box center [1342, 29] width 124 height 35
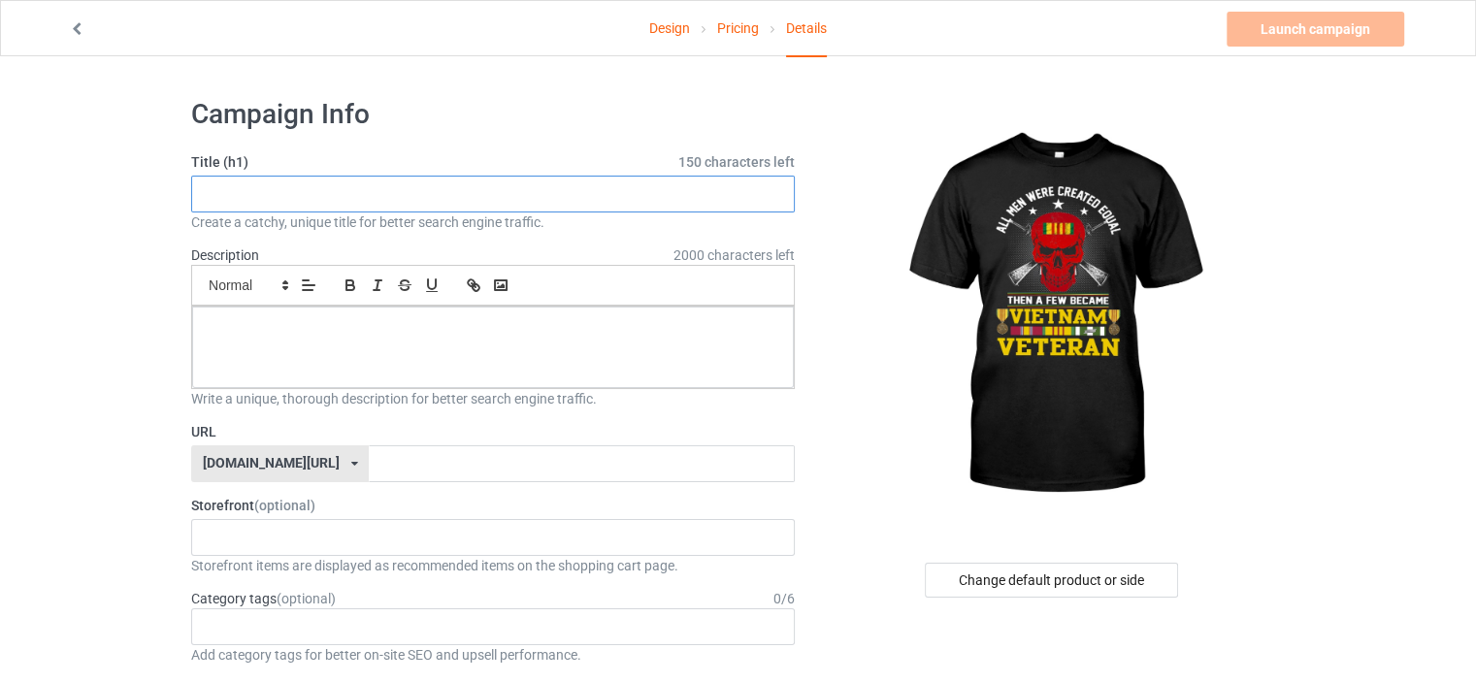
click at [419, 202] on input "text" at bounding box center [493, 194] width 604 height 37
drag, startPoint x: 547, startPoint y: 185, endPoint x: 174, endPoint y: 236, distance: 377.0
type input "ALL MEN WERE CREATED EQUAL-[DEMOGRAPHIC_DATA] VETERAN"
click at [335, 342] on div at bounding box center [493, 348] width 602 height 82
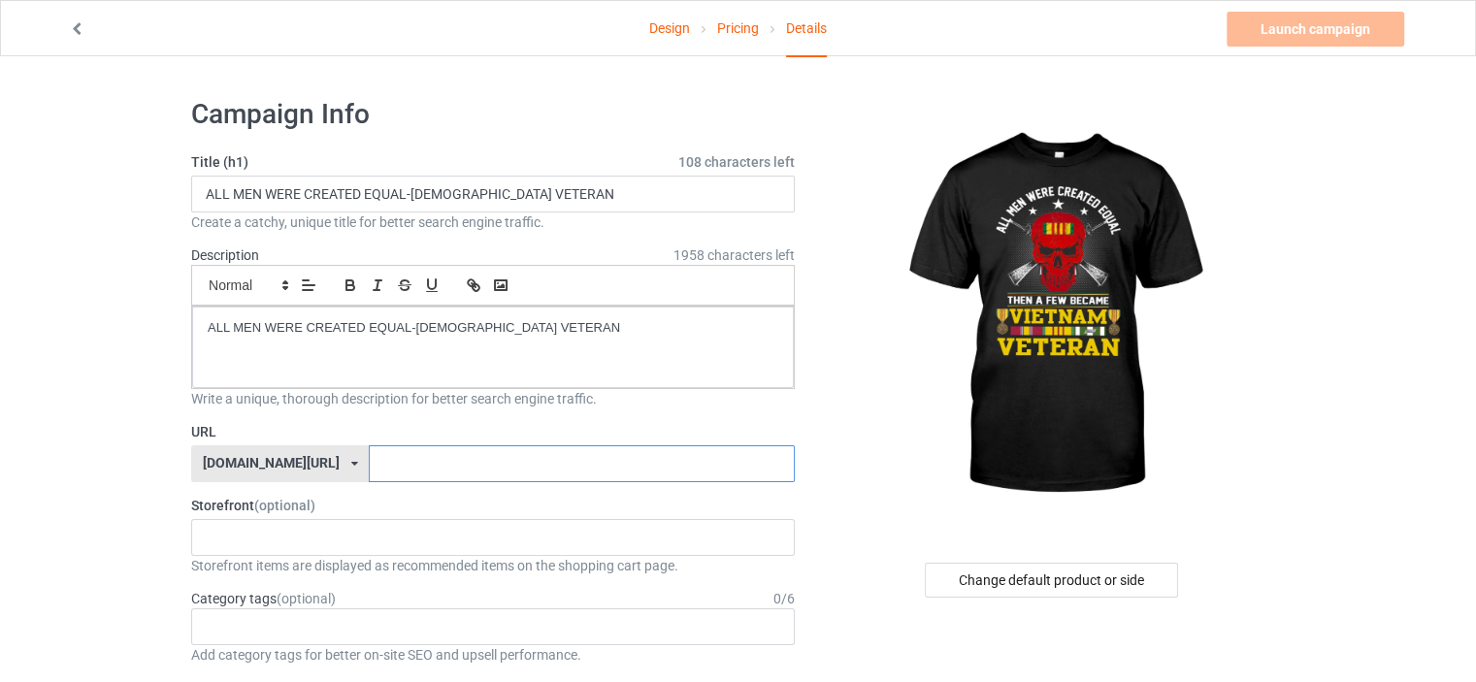
click at [369, 457] on input "text" at bounding box center [581, 463] width 425 height 37
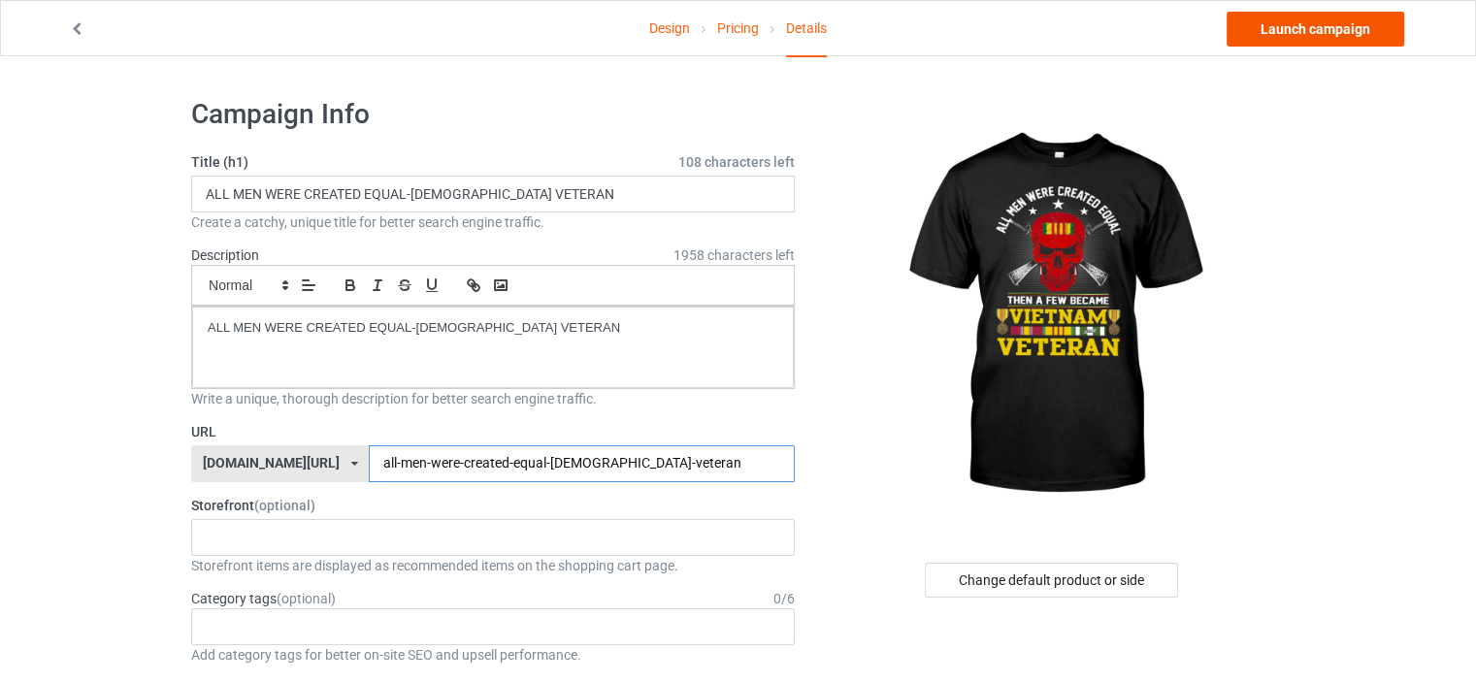
type input "all-men-were-created-equal-[DEMOGRAPHIC_DATA]-veteran"
click at [1300, 30] on link "Launch campaign" at bounding box center [1316, 29] width 178 height 35
